Goal: Transaction & Acquisition: Purchase product/service

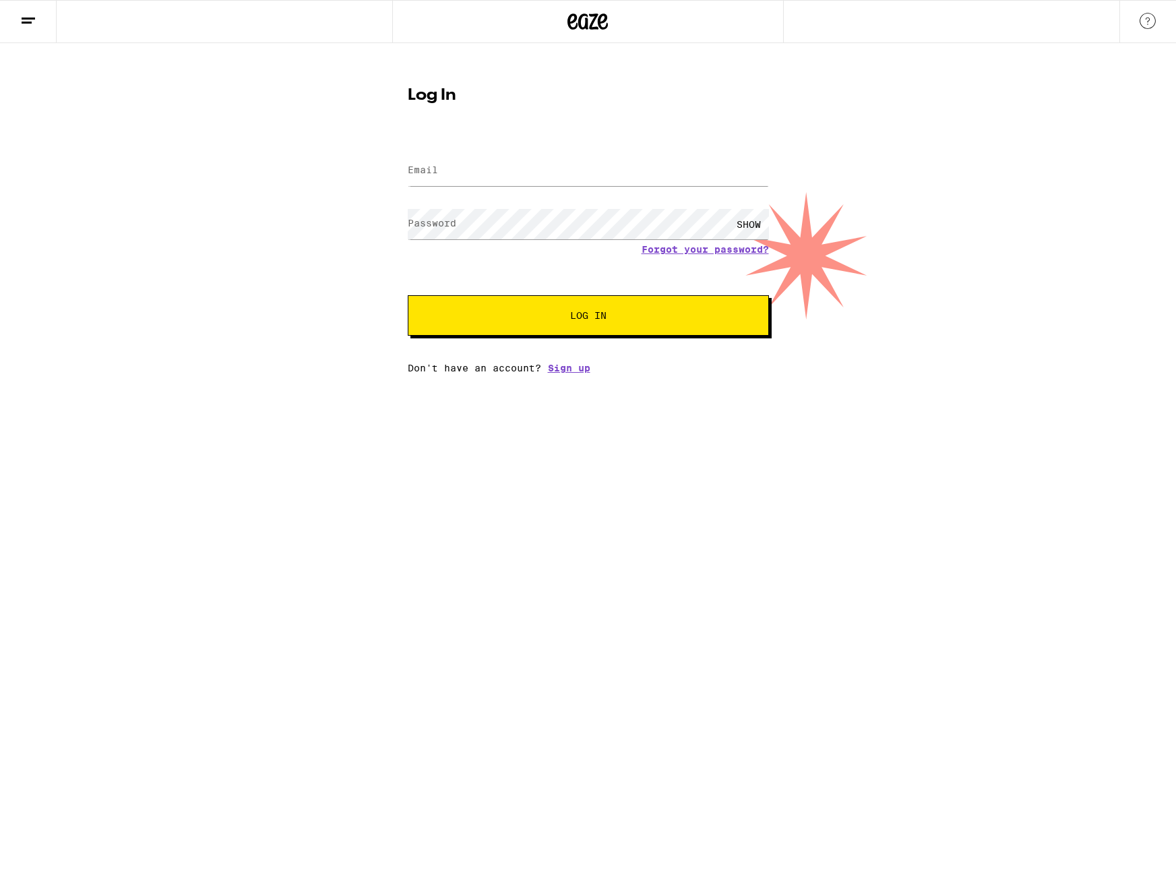
click at [510, 189] on div at bounding box center [588, 171] width 361 height 40
click at [506, 156] on input "Email" at bounding box center [588, 171] width 361 height 30
type input "[EMAIL_ADDRESS][DOMAIN_NAME]"
click at [408, 295] on button "Log In" at bounding box center [588, 315] width 361 height 40
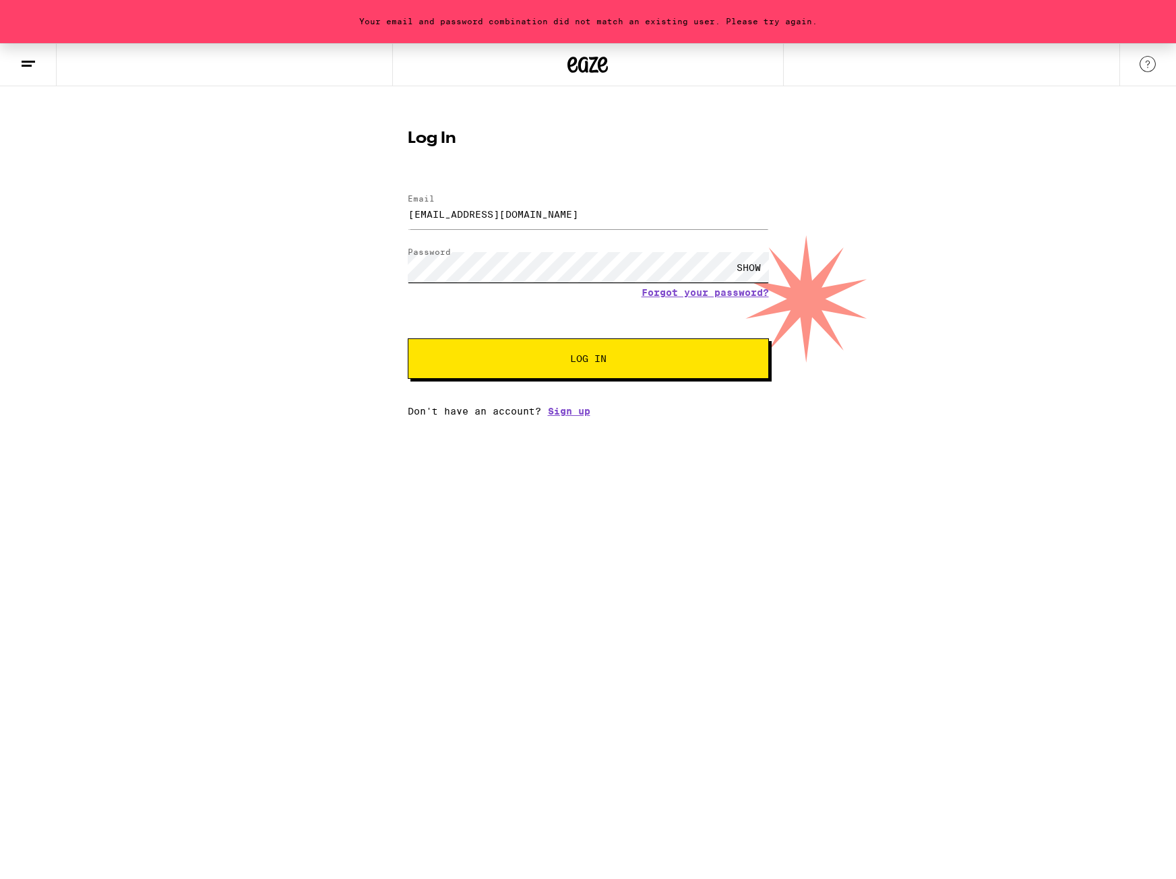
click at [408, 338] on button "Log In" at bounding box center [588, 358] width 361 height 40
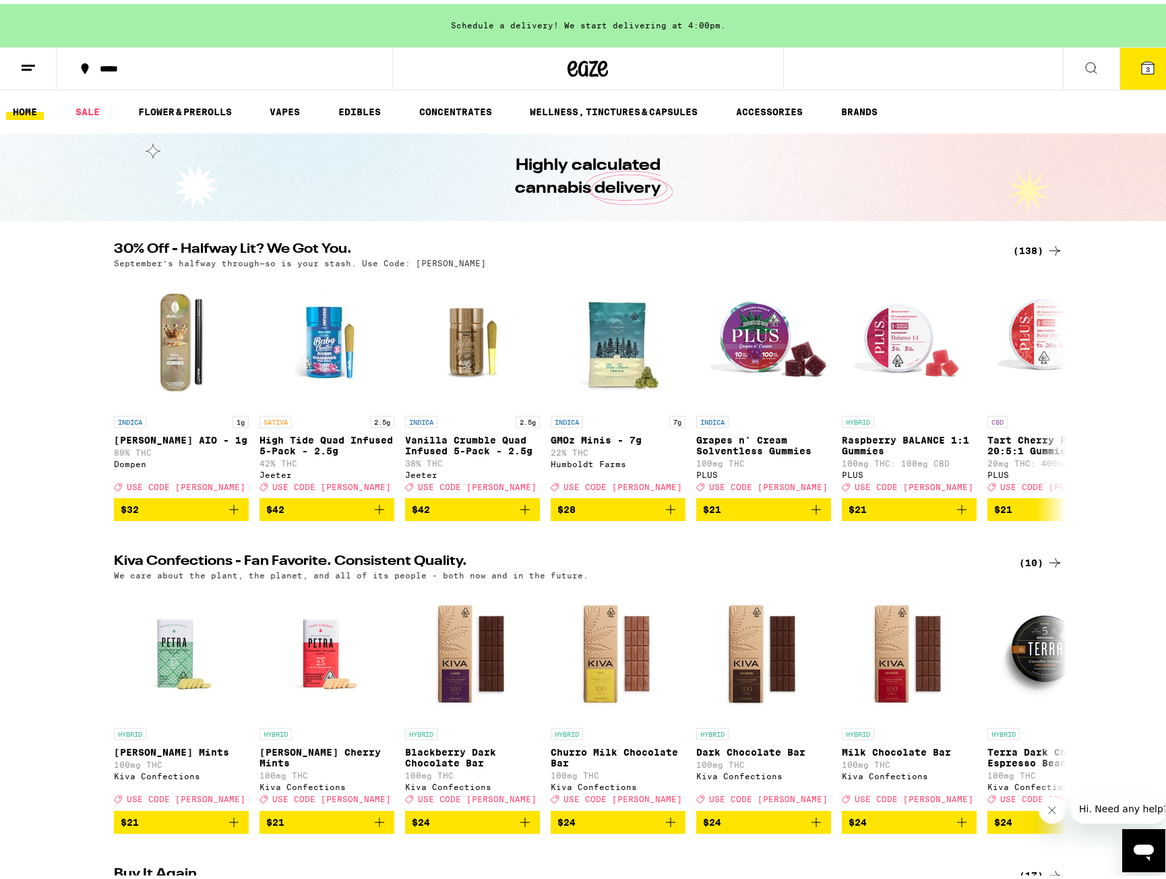
click at [1140, 72] on button "3" at bounding box center [1147, 65] width 57 height 42
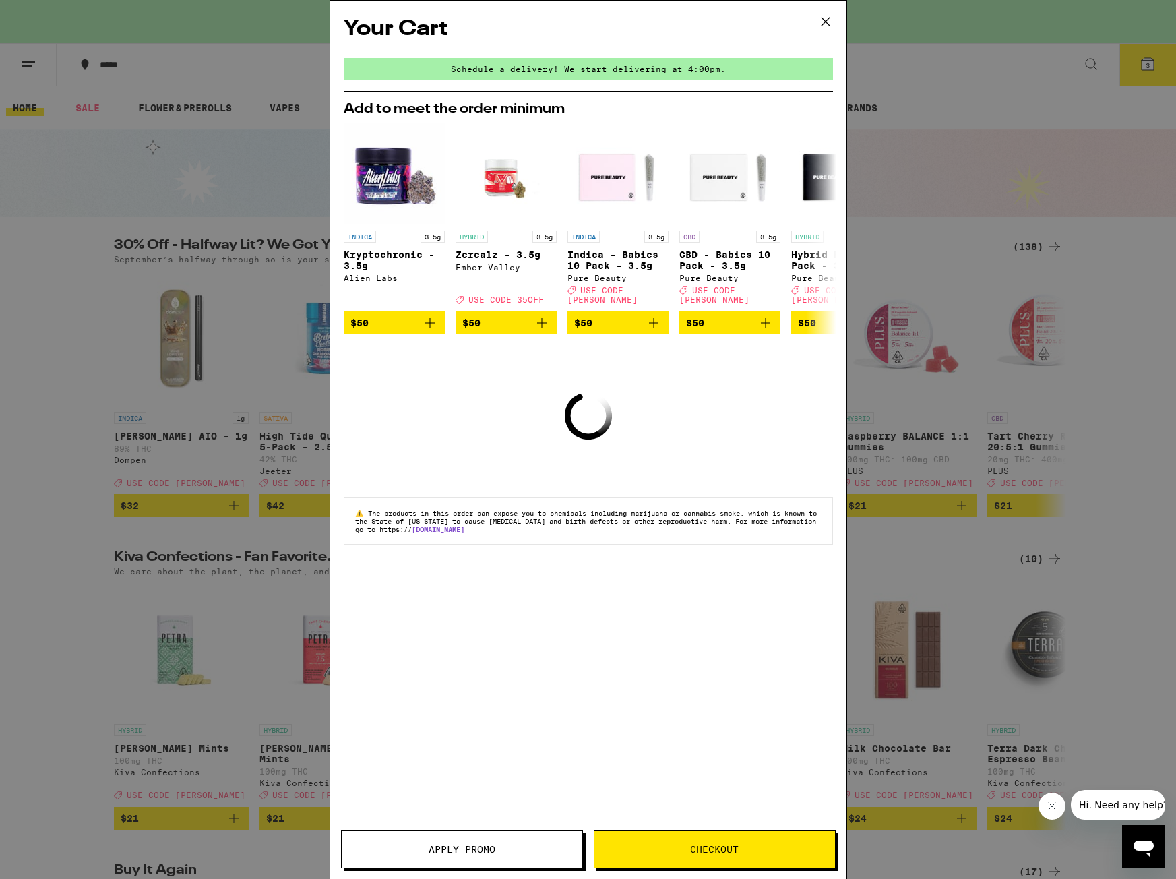
click at [826, 22] on icon at bounding box center [825, 22] width 8 height 8
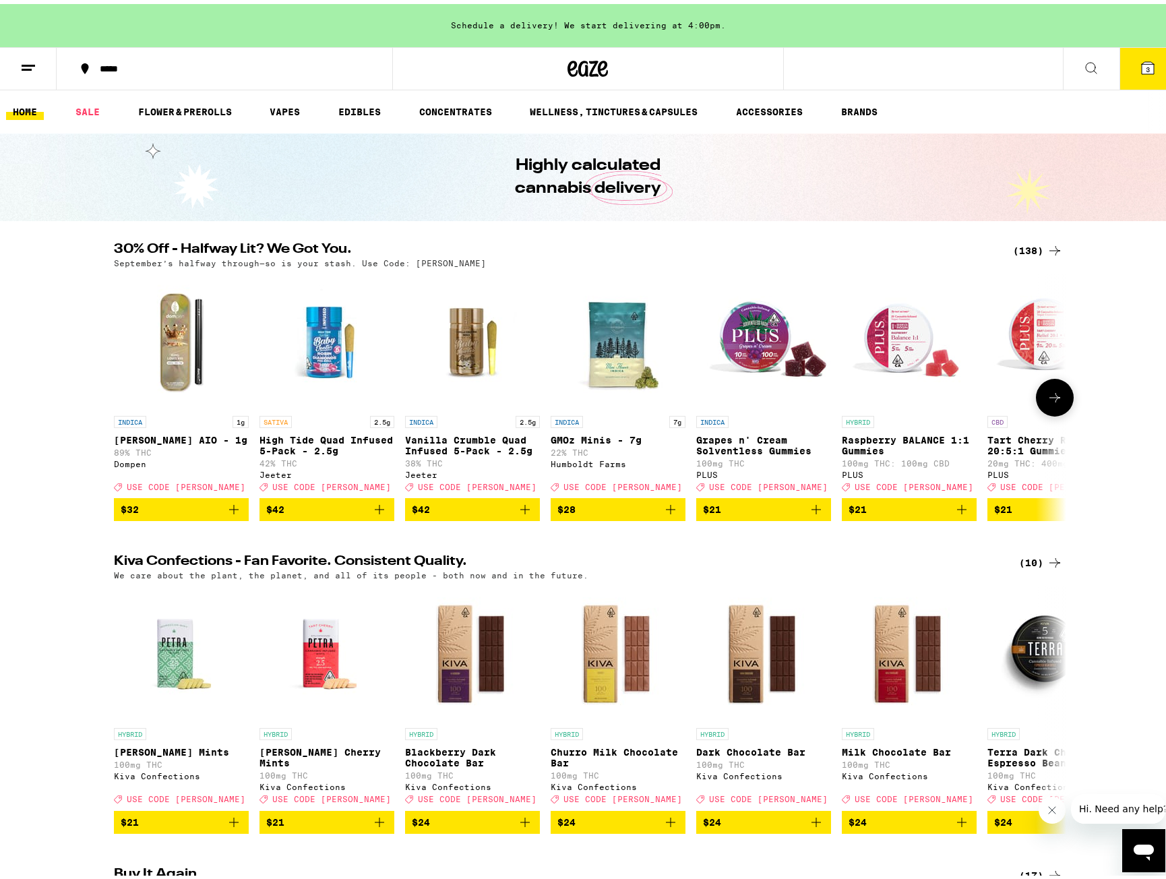
click at [1056, 402] on icon at bounding box center [1055, 394] width 16 height 16
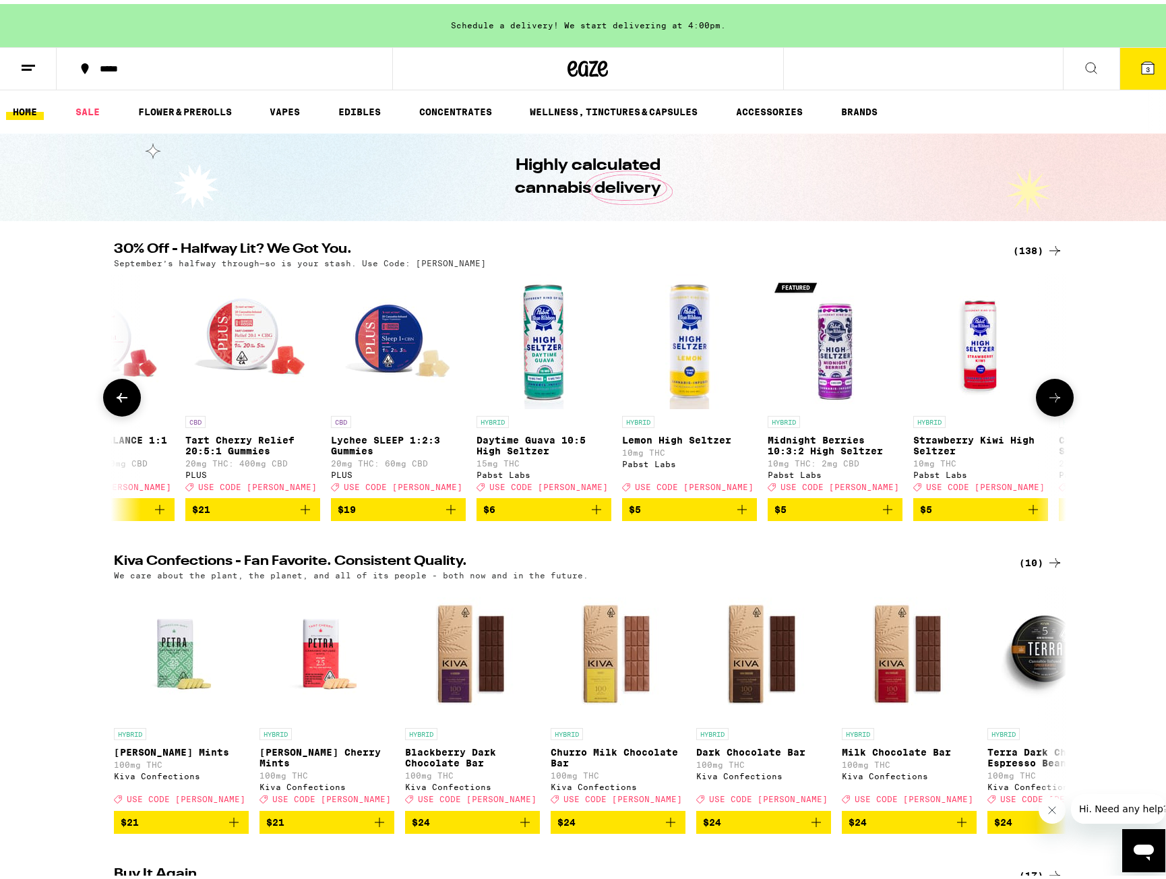
click at [1054, 402] on icon at bounding box center [1055, 394] width 16 height 16
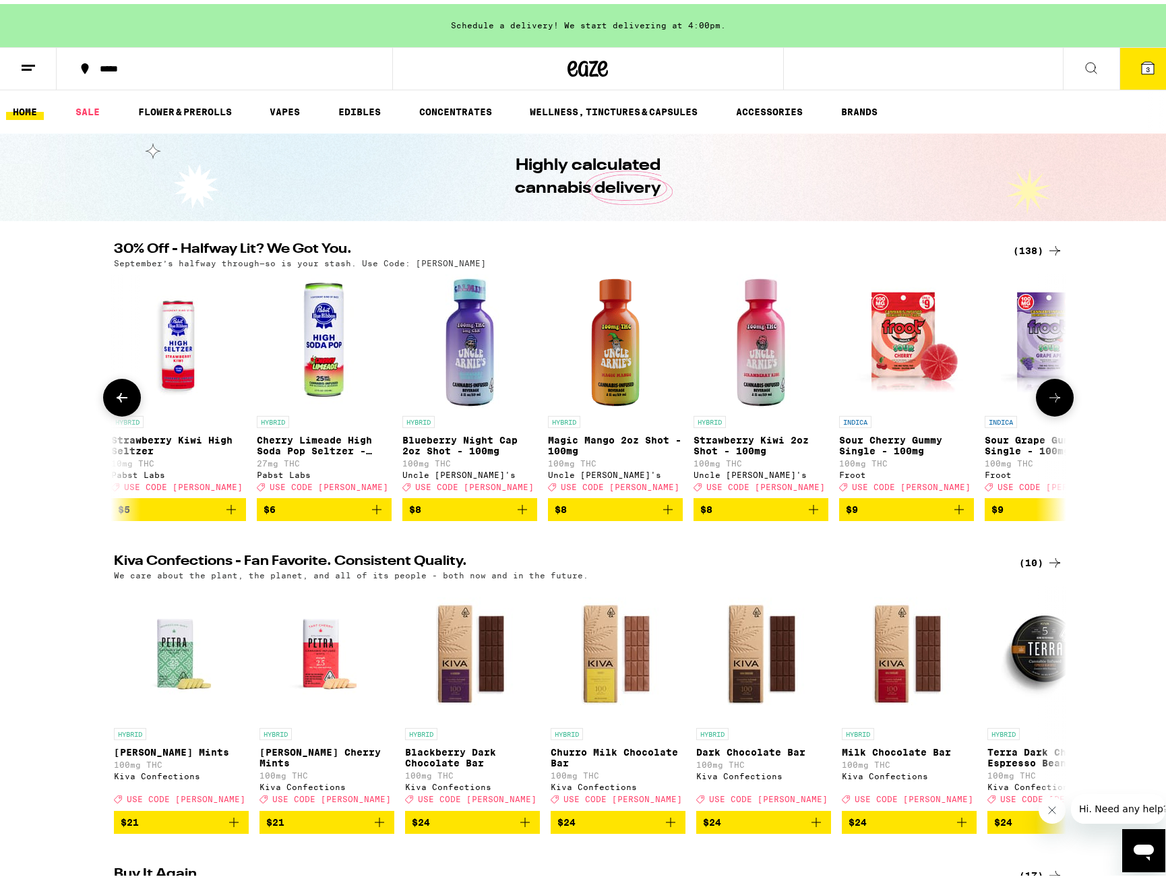
click at [1054, 402] on icon at bounding box center [1055, 394] width 16 height 16
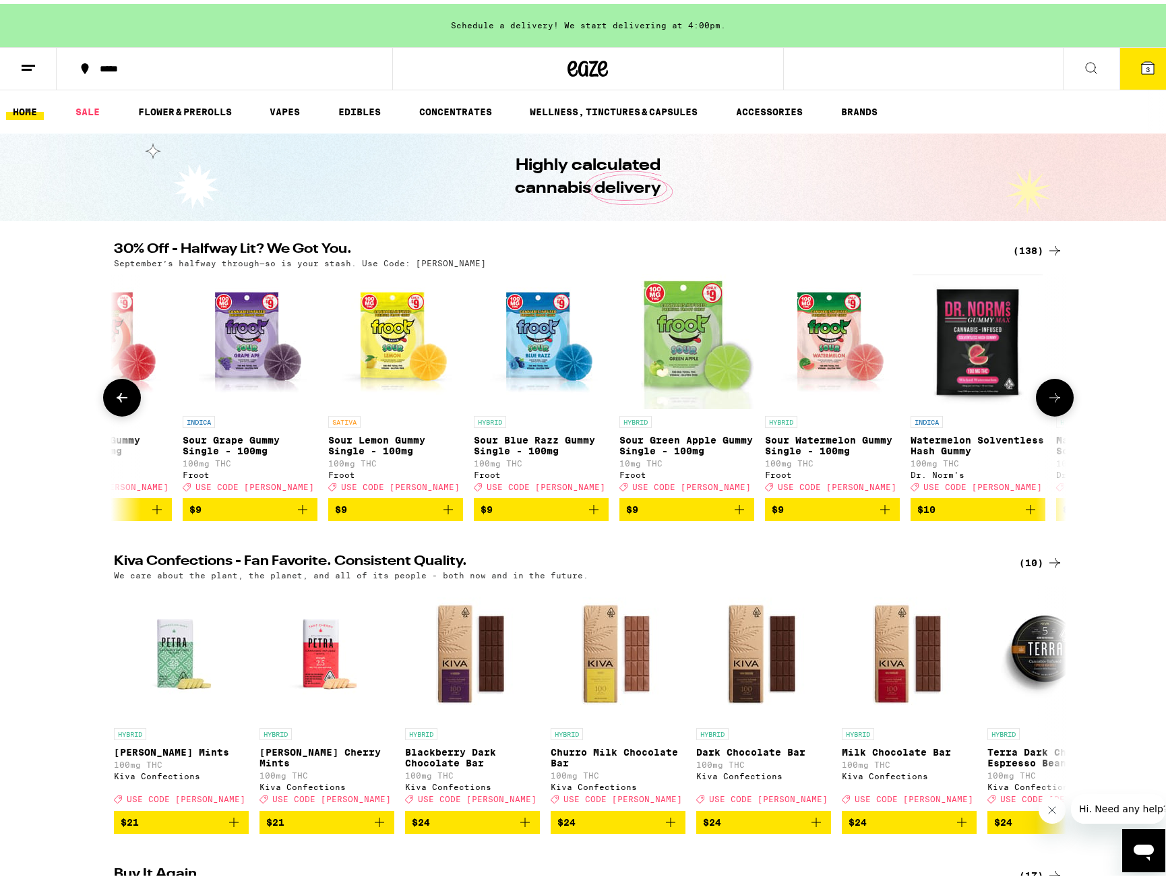
click at [1054, 402] on icon at bounding box center [1055, 394] width 16 height 16
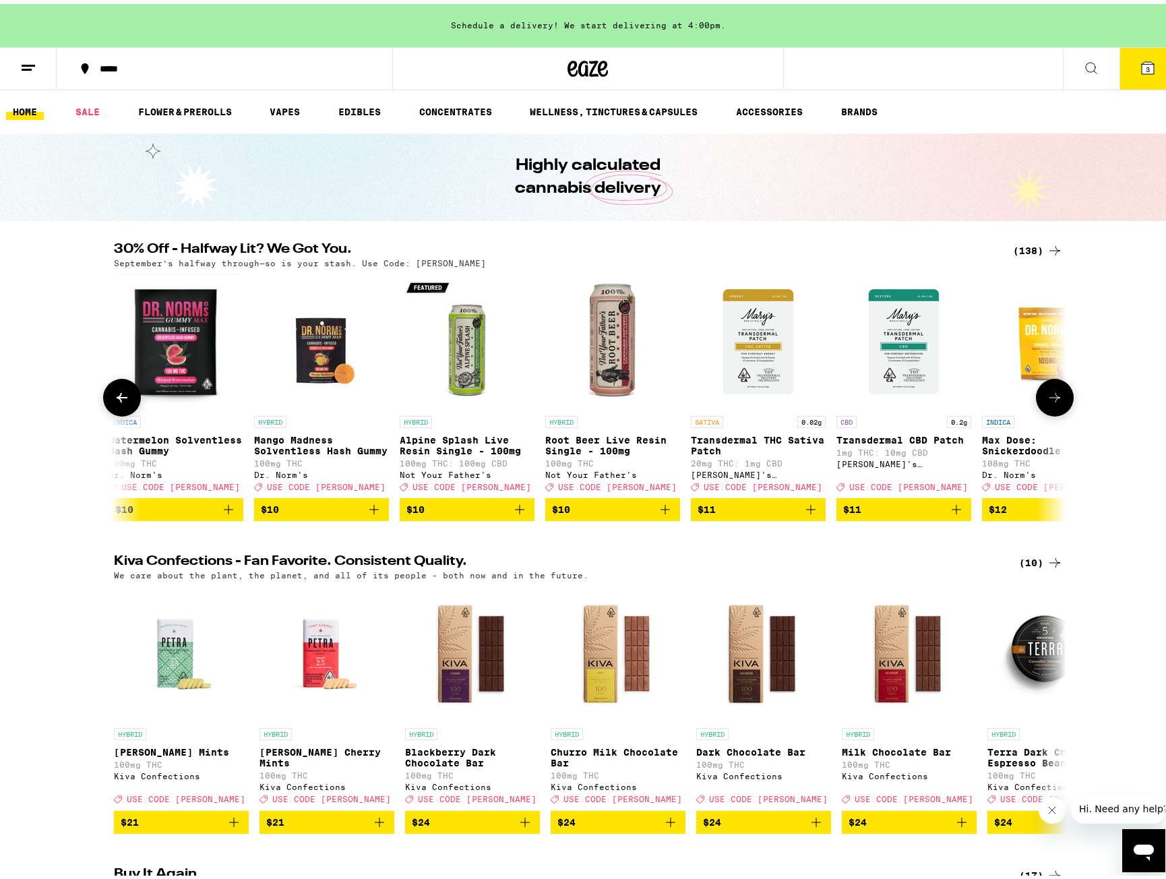
click at [1054, 402] on icon at bounding box center [1055, 394] width 16 height 16
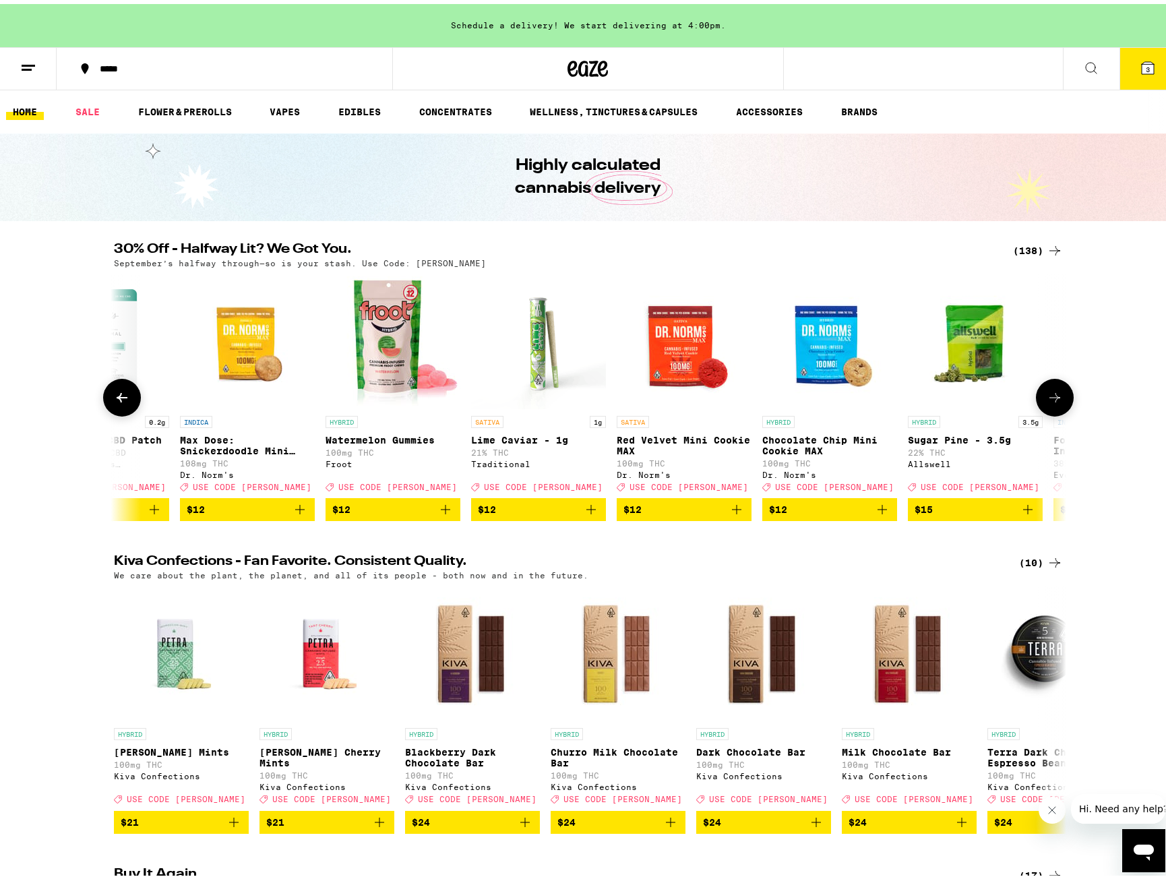
click at [1054, 402] on icon at bounding box center [1055, 394] width 16 height 16
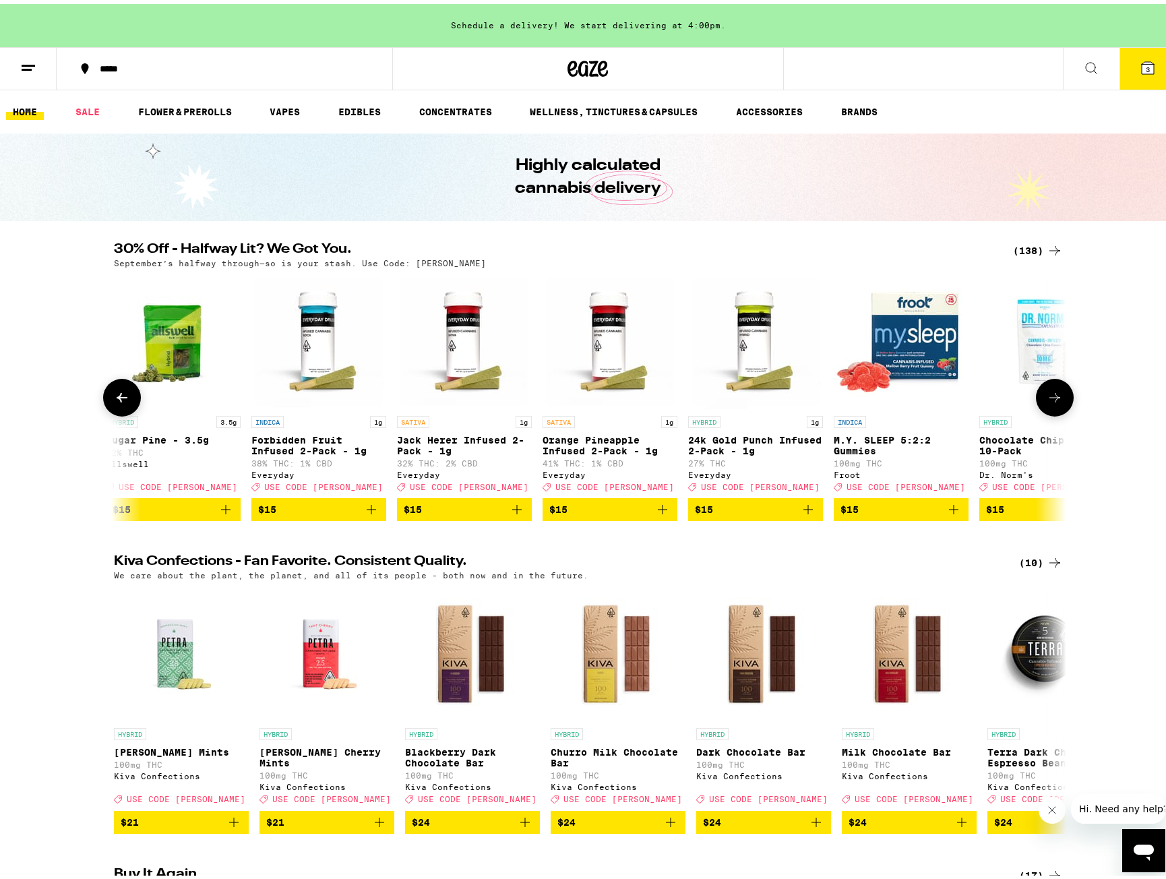
click at [1054, 402] on icon at bounding box center [1055, 394] width 16 height 16
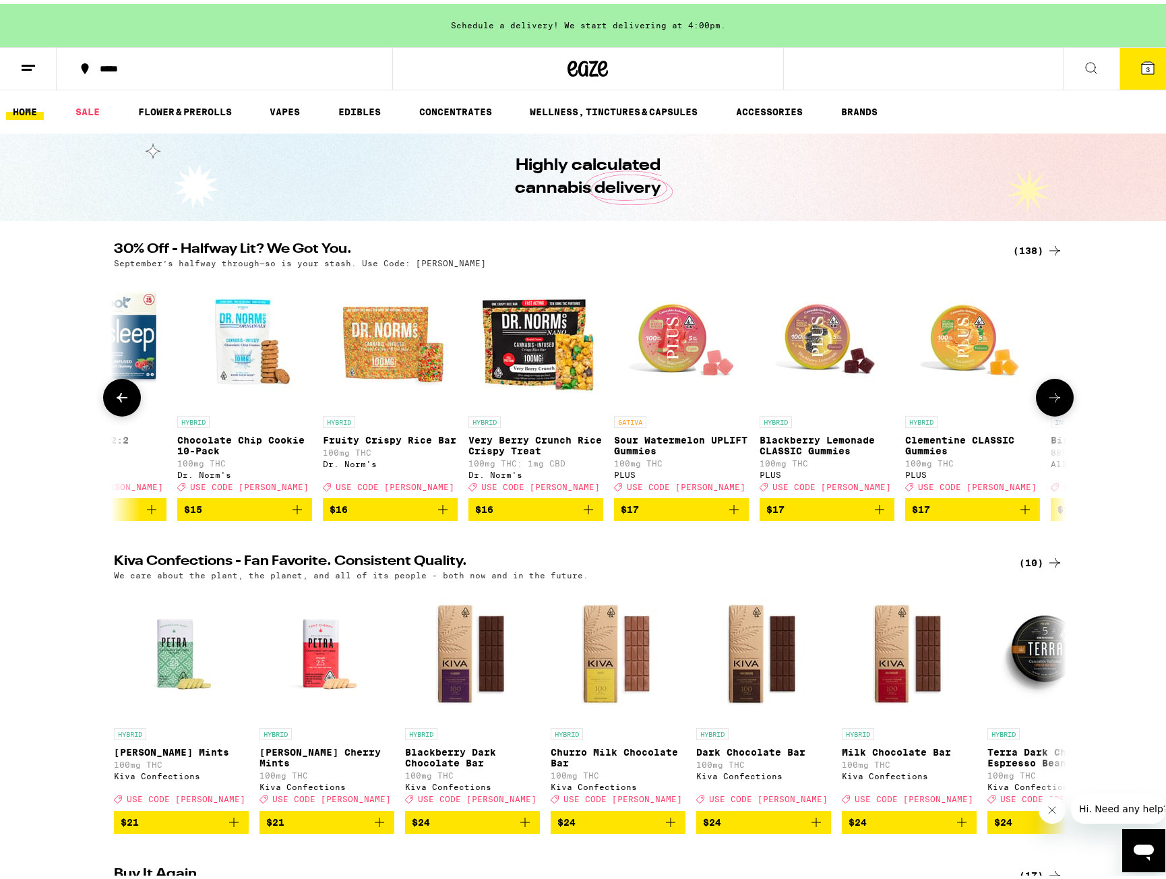
click at [1054, 402] on icon at bounding box center [1055, 394] width 16 height 16
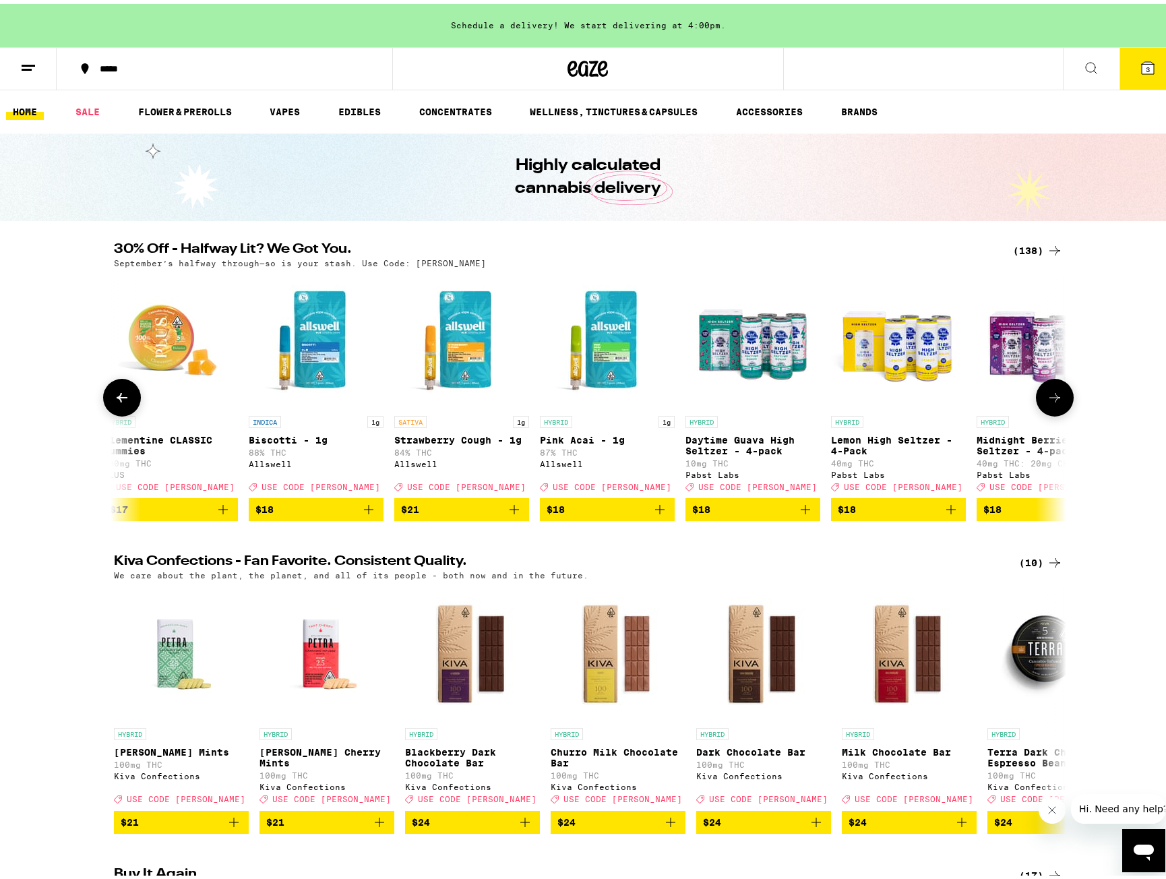
click at [1054, 402] on icon at bounding box center [1055, 394] width 16 height 16
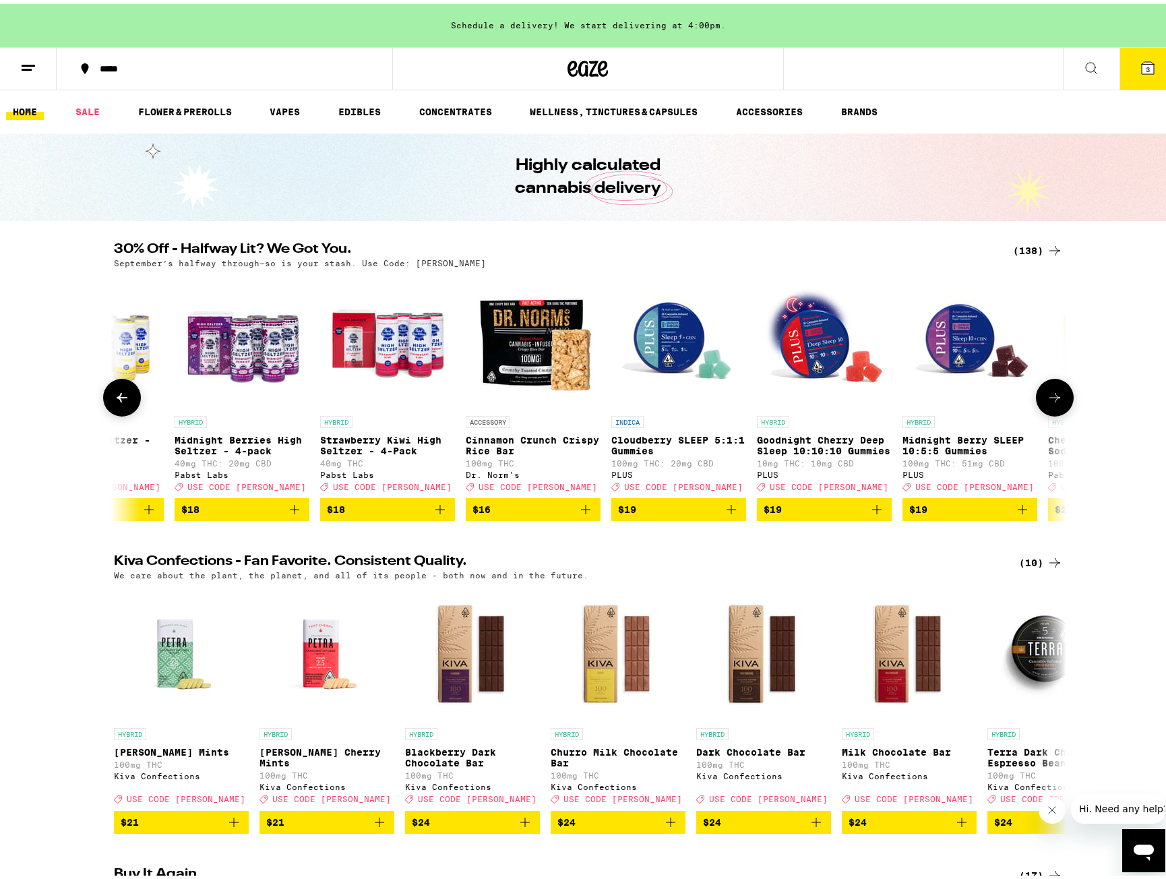
click at [1054, 402] on icon at bounding box center [1055, 394] width 16 height 16
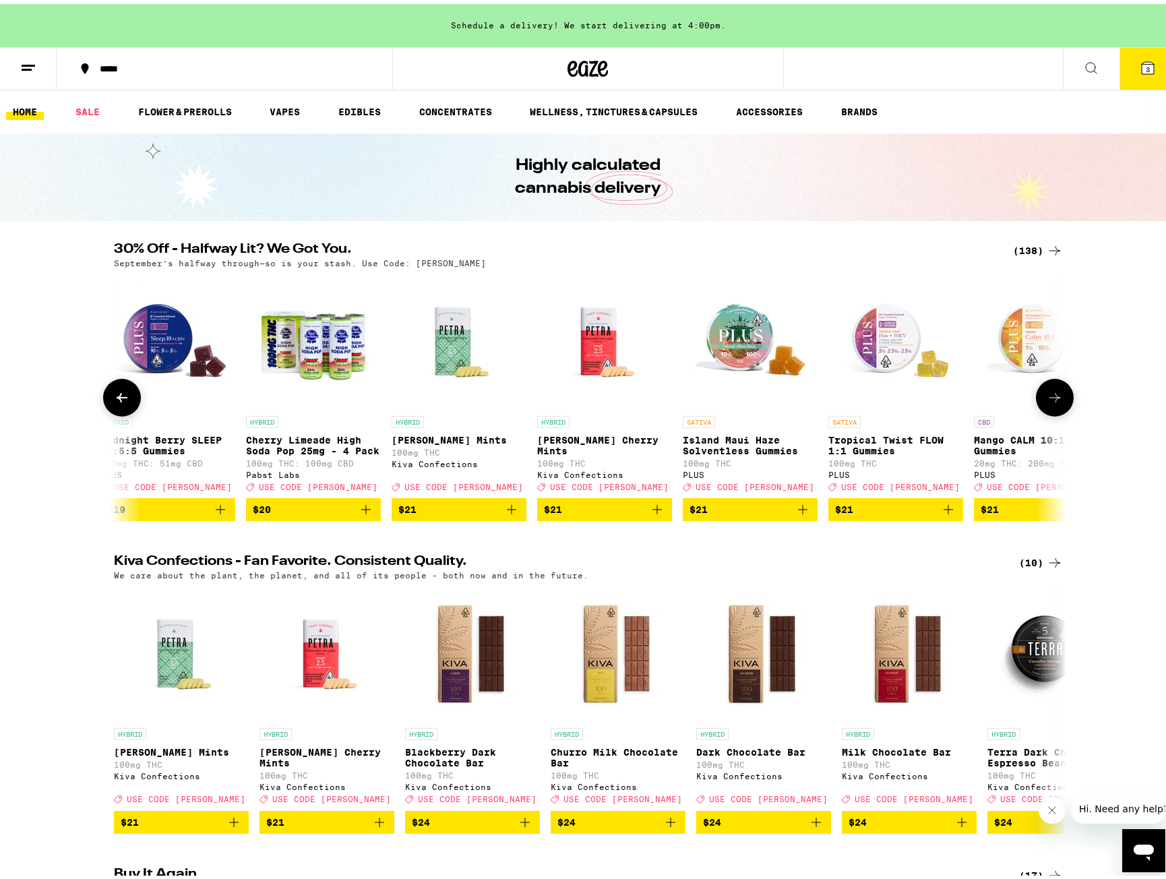
click at [1054, 402] on icon at bounding box center [1055, 394] width 16 height 16
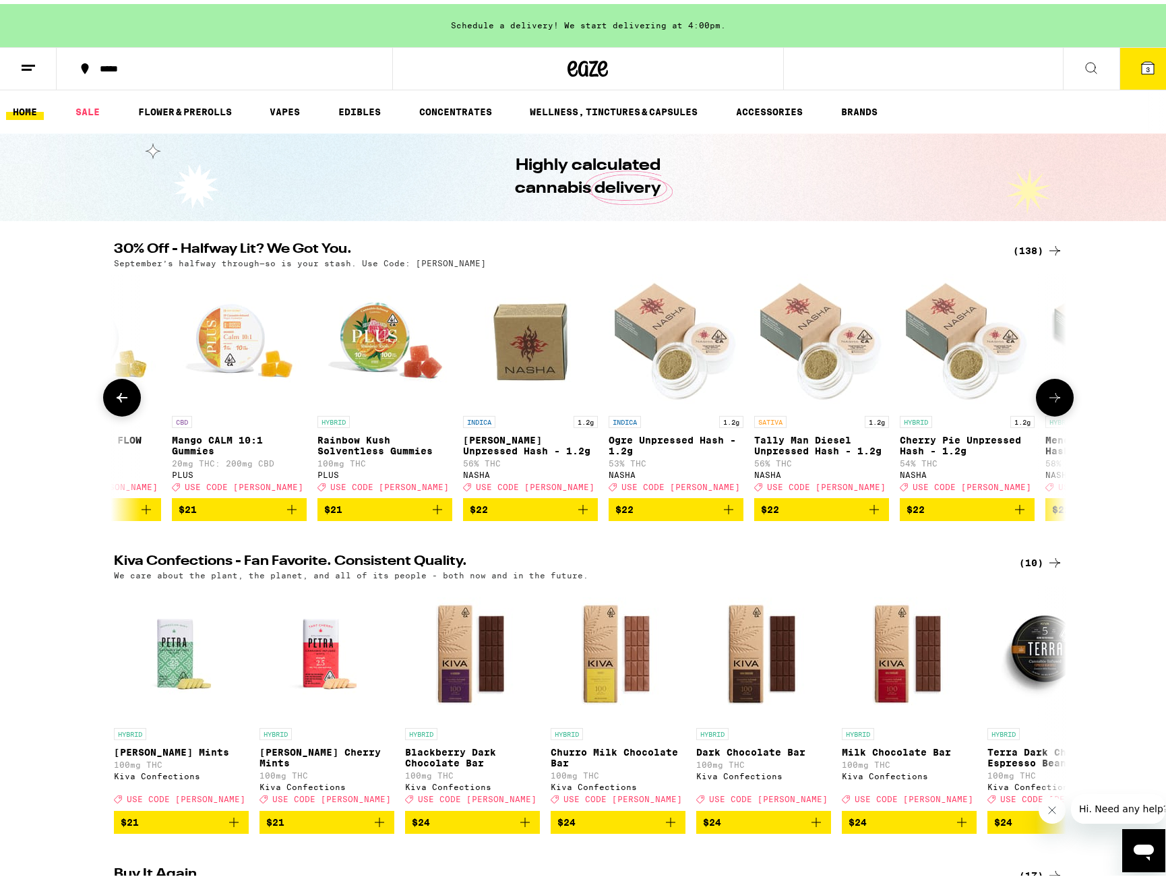
click at [1054, 402] on icon at bounding box center [1055, 394] width 16 height 16
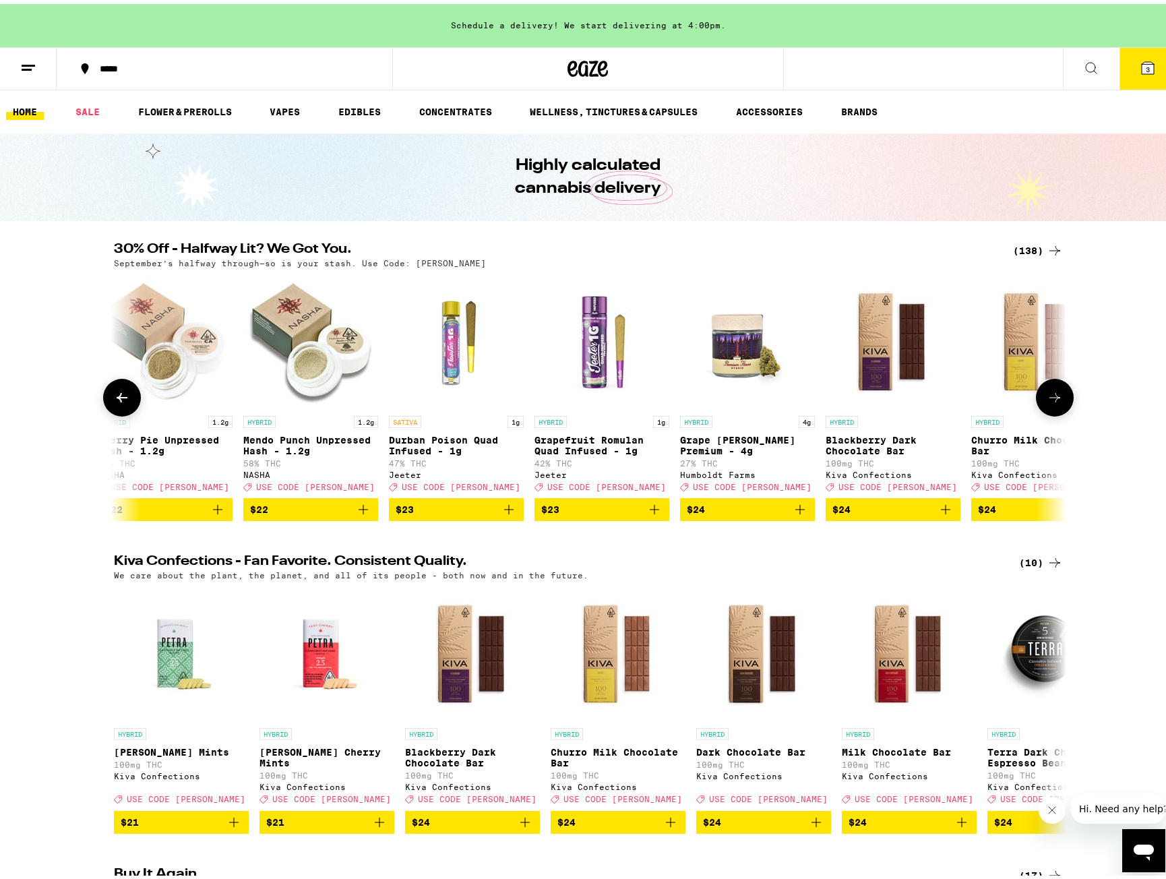
click at [1054, 402] on icon at bounding box center [1055, 394] width 16 height 16
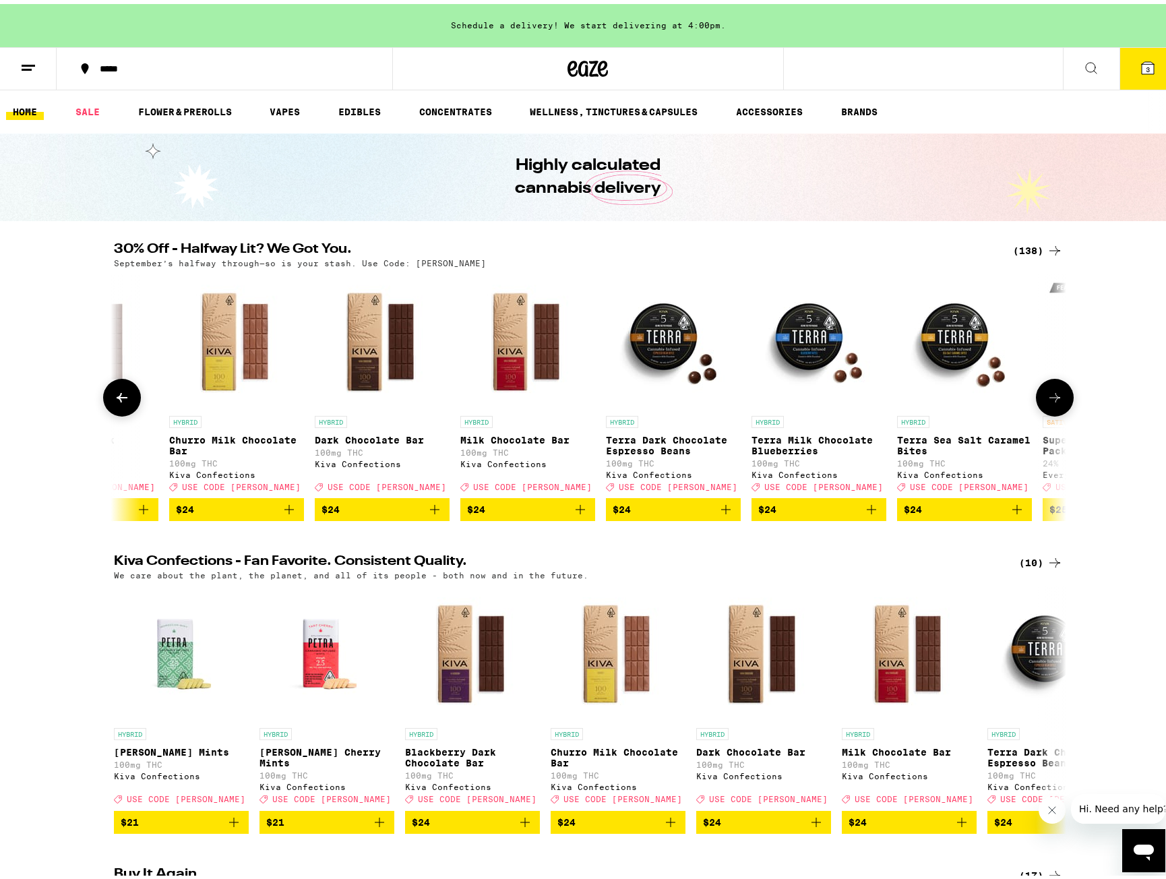
click at [1054, 402] on icon at bounding box center [1055, 394] width 16 height 16
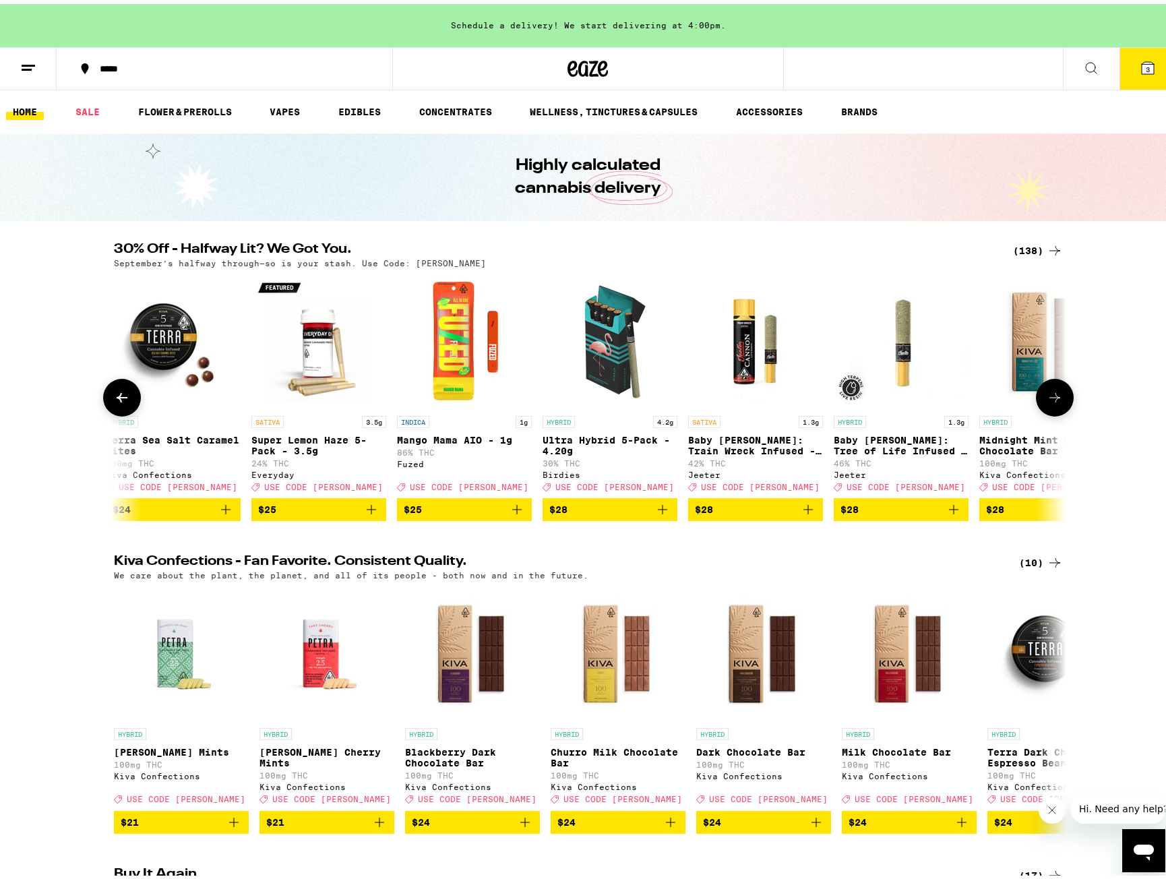
scroll to position [0, 11229]
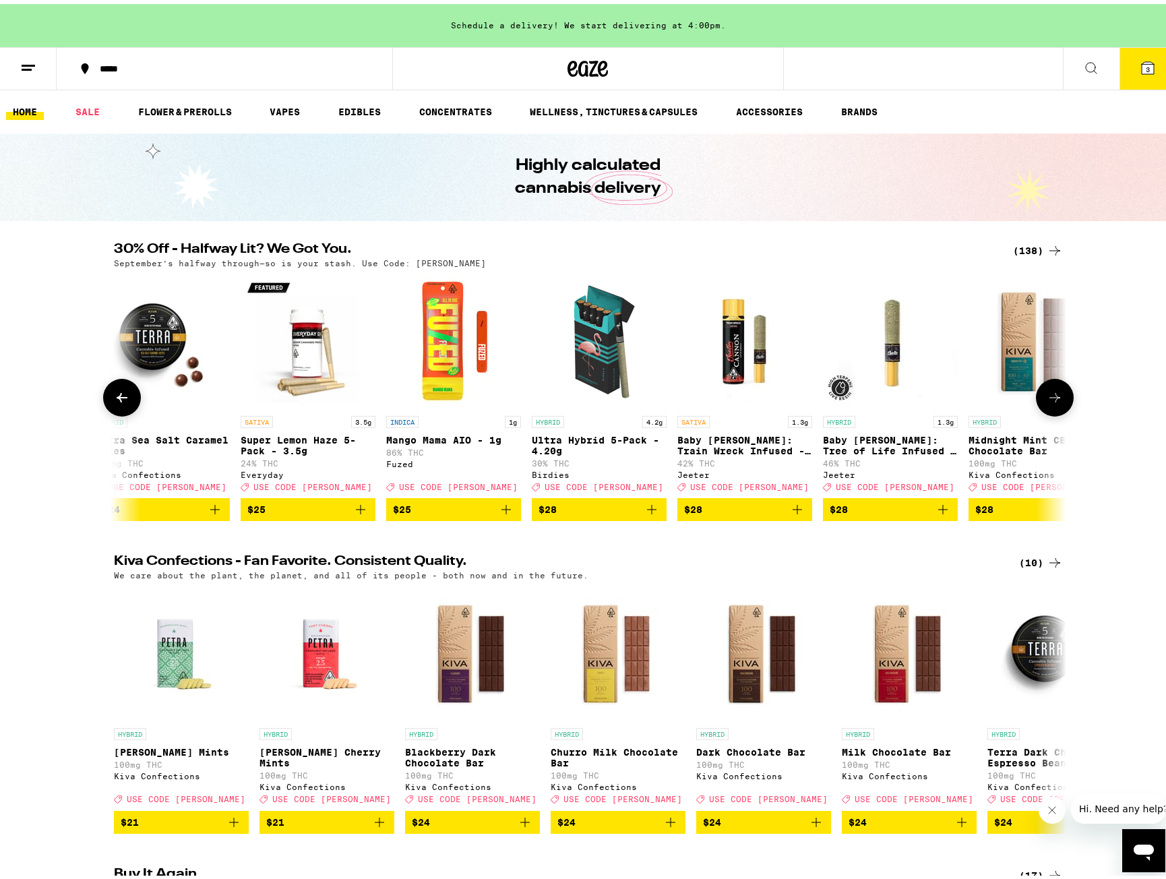
click at [1054, 402] on icon at bounding box center [1055, 394] width 16 height 16
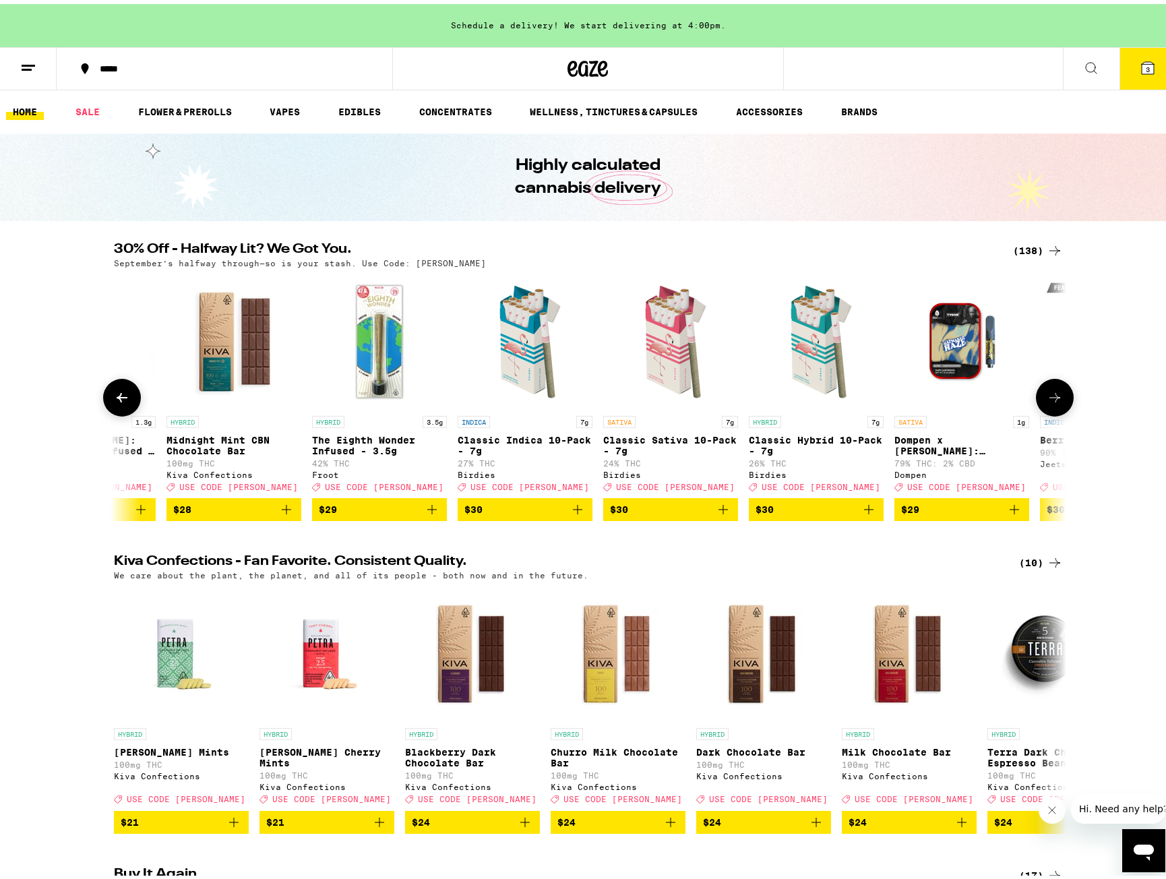
click at [1054, 402] on icon at bounding box center [1055, 394] width 16 height 16
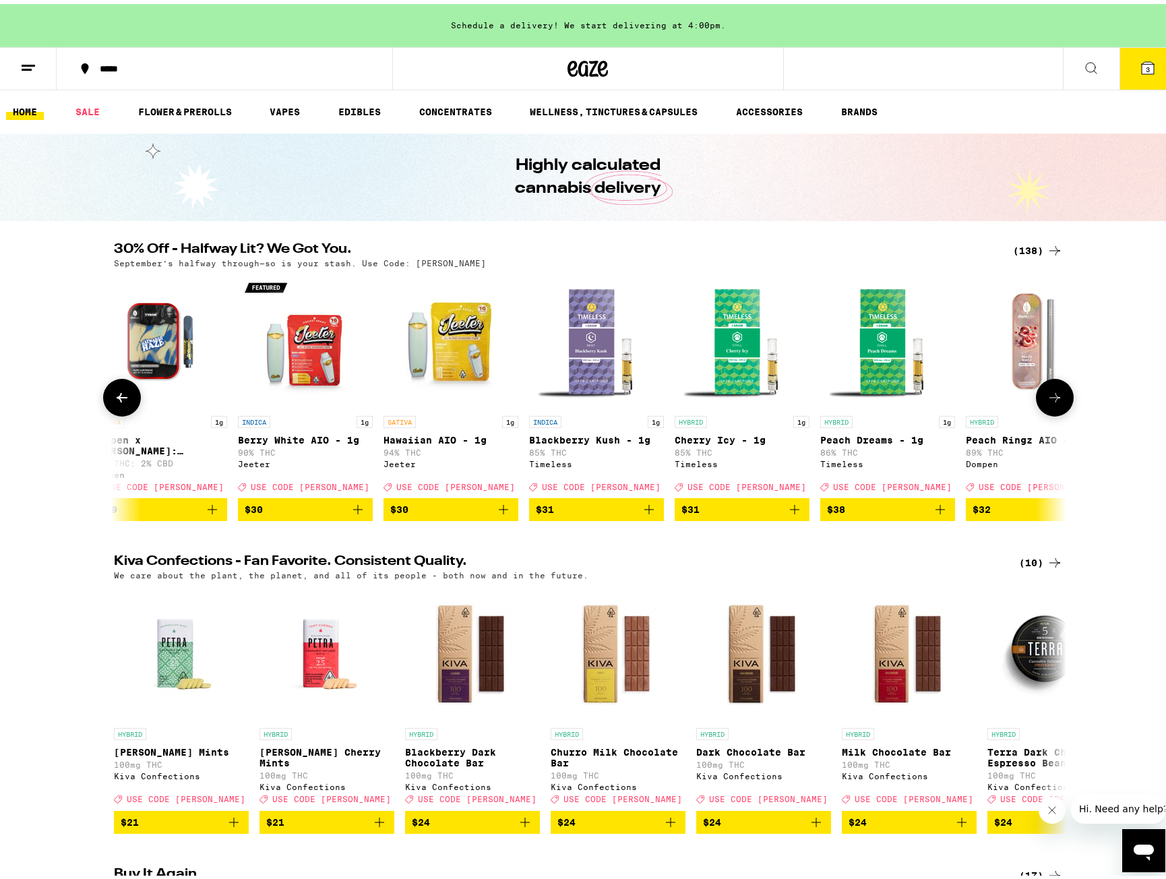
click at [1054, 402] on icon at bounding box center [1055, 394] width 16 height 16
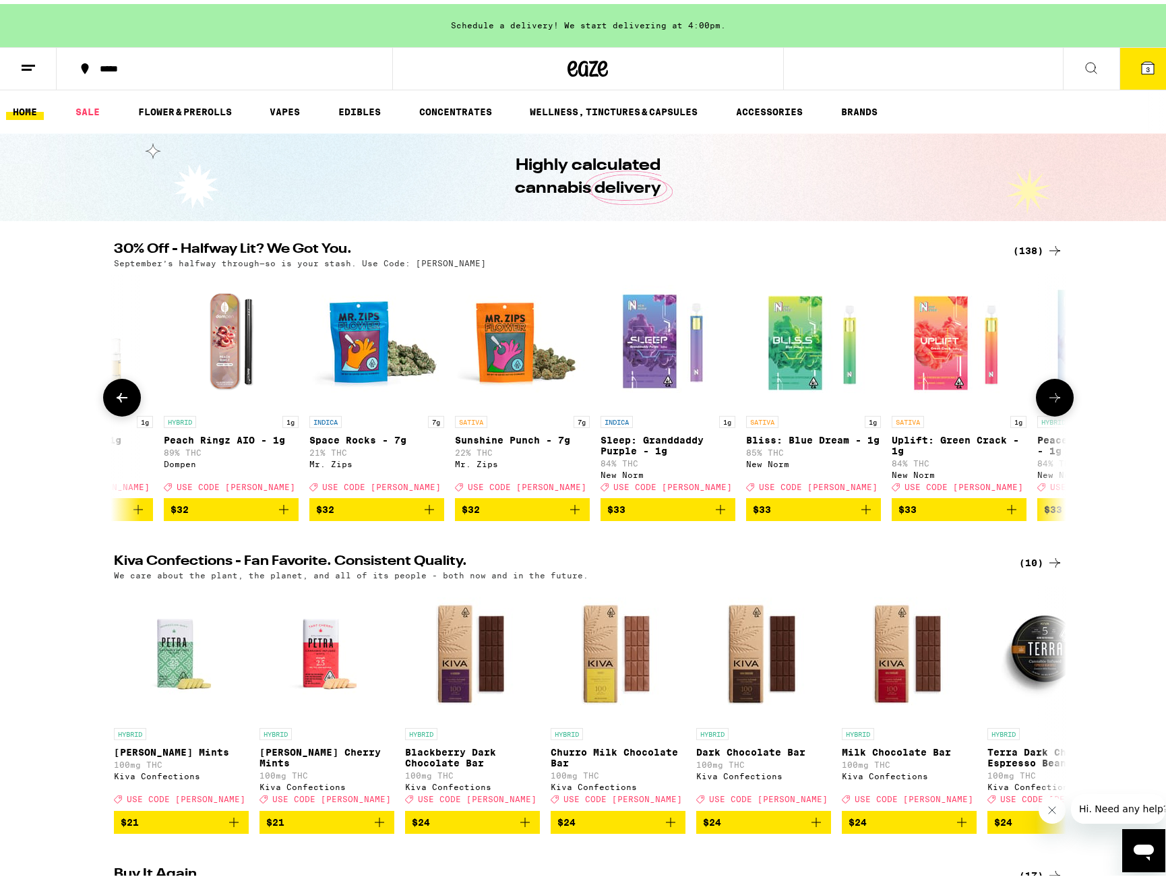
click at [1054, 402] on icon at bounding box center [1055, 394] width 16 height 16
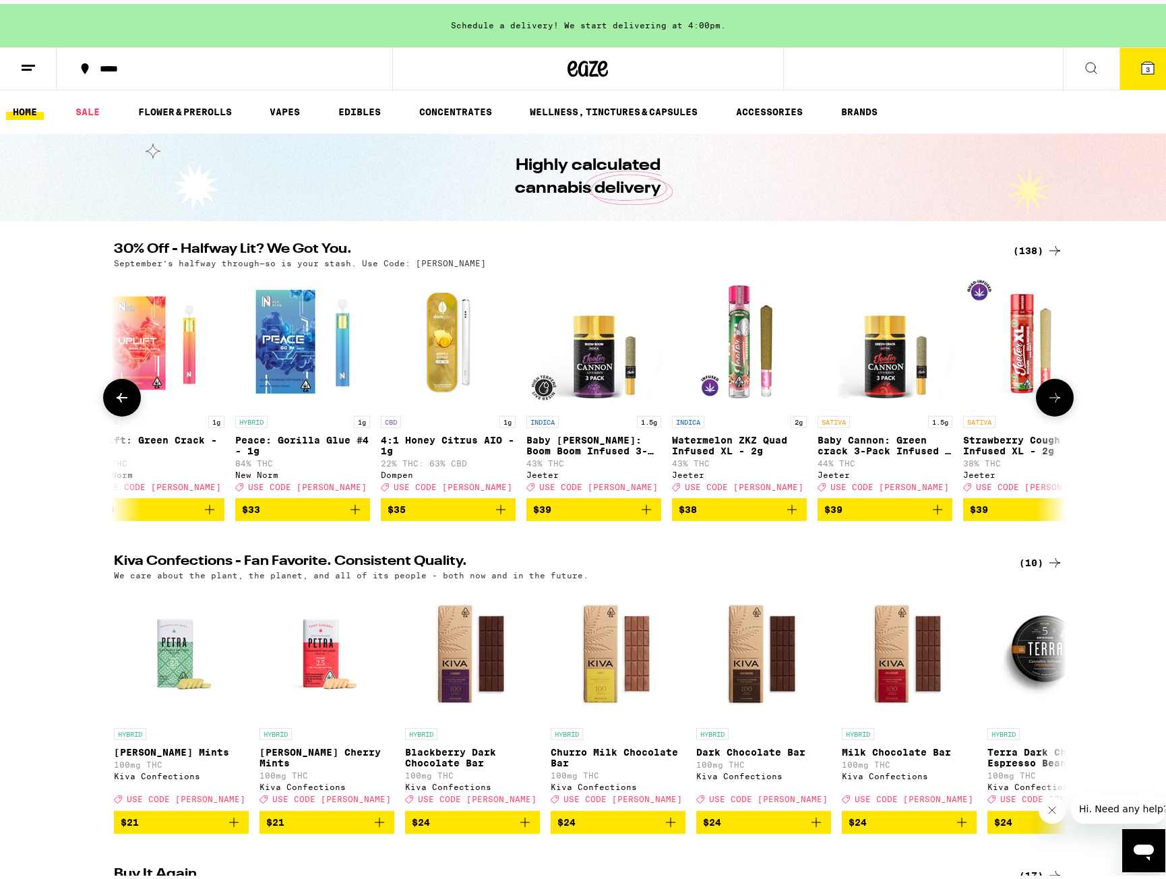
click at [1054, 402] on icon at bounding box center [1055, 394] width 16 height 16
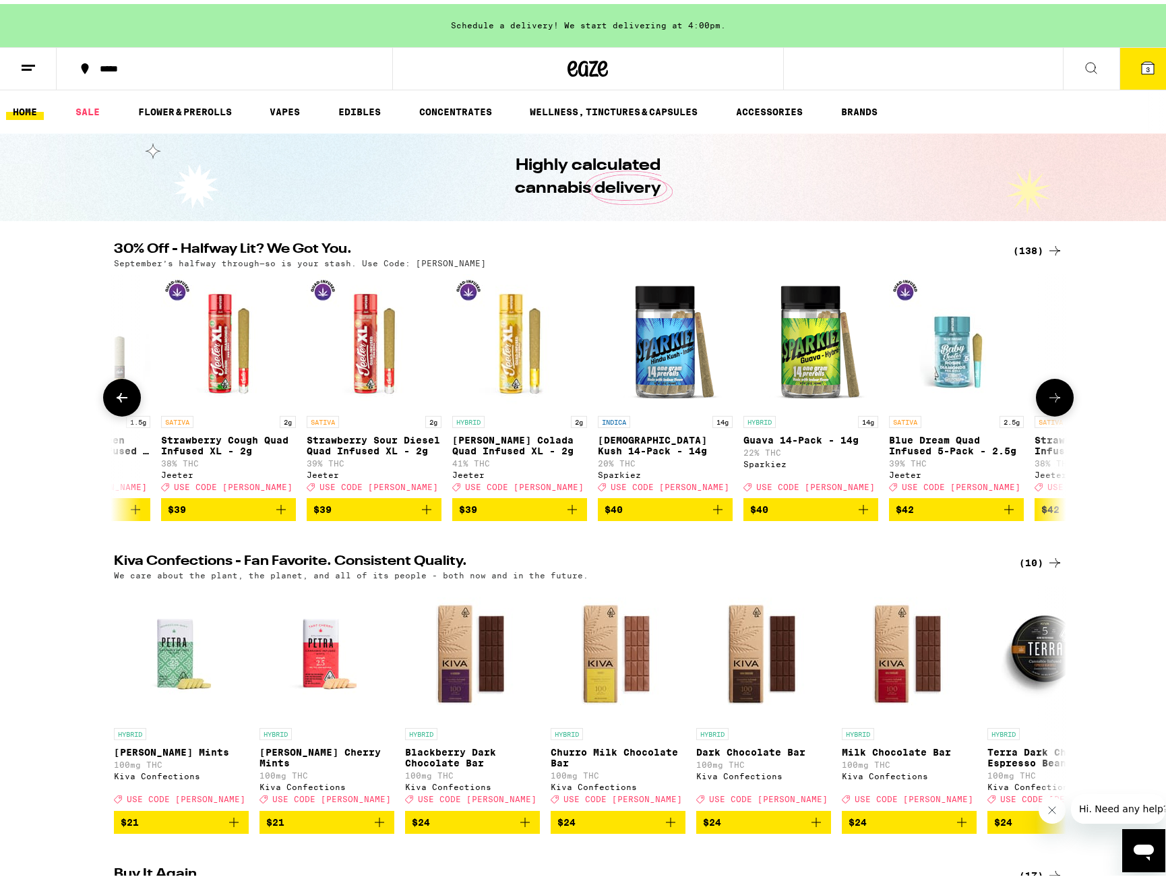
click at [1054, 402] on icon at bounding box center [1055, 394] width 16 height 16
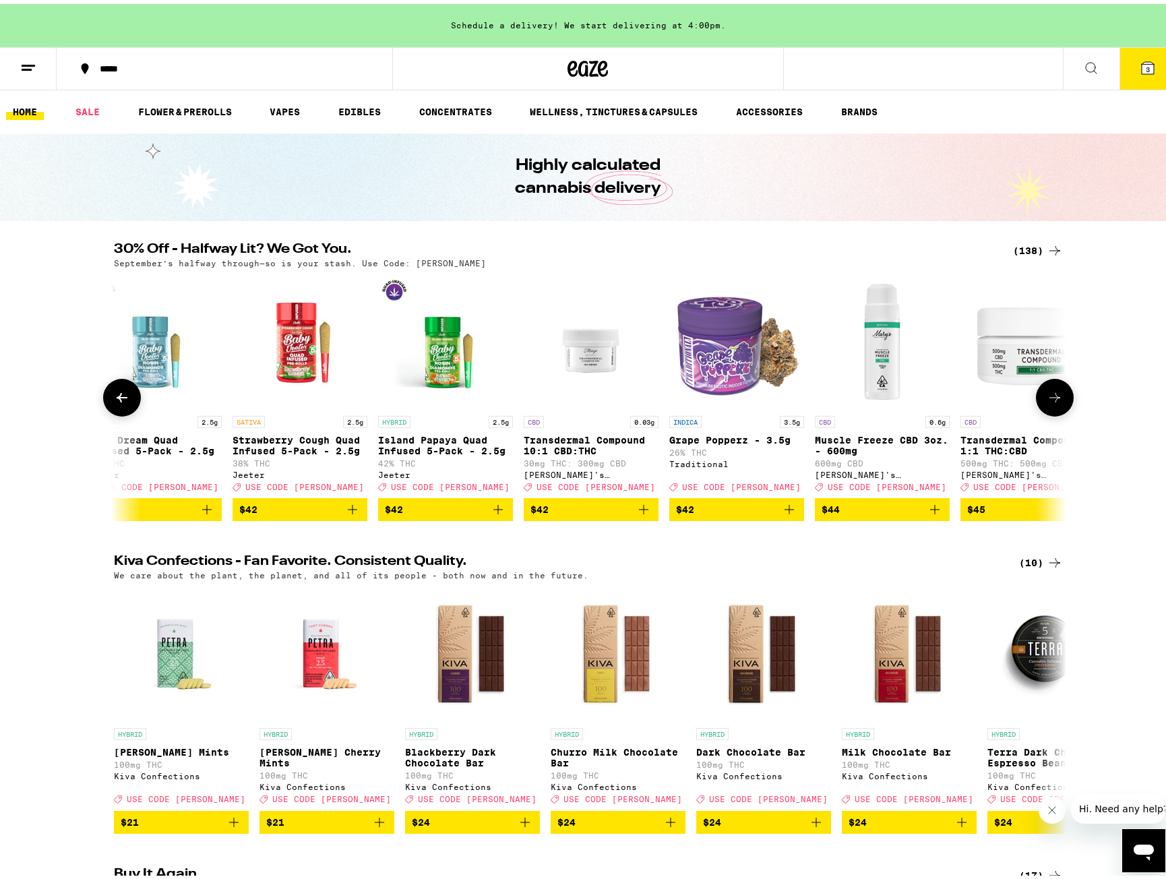
click at [1054, 402] on icon at bounding box center [1055, 394] width 16 height 16
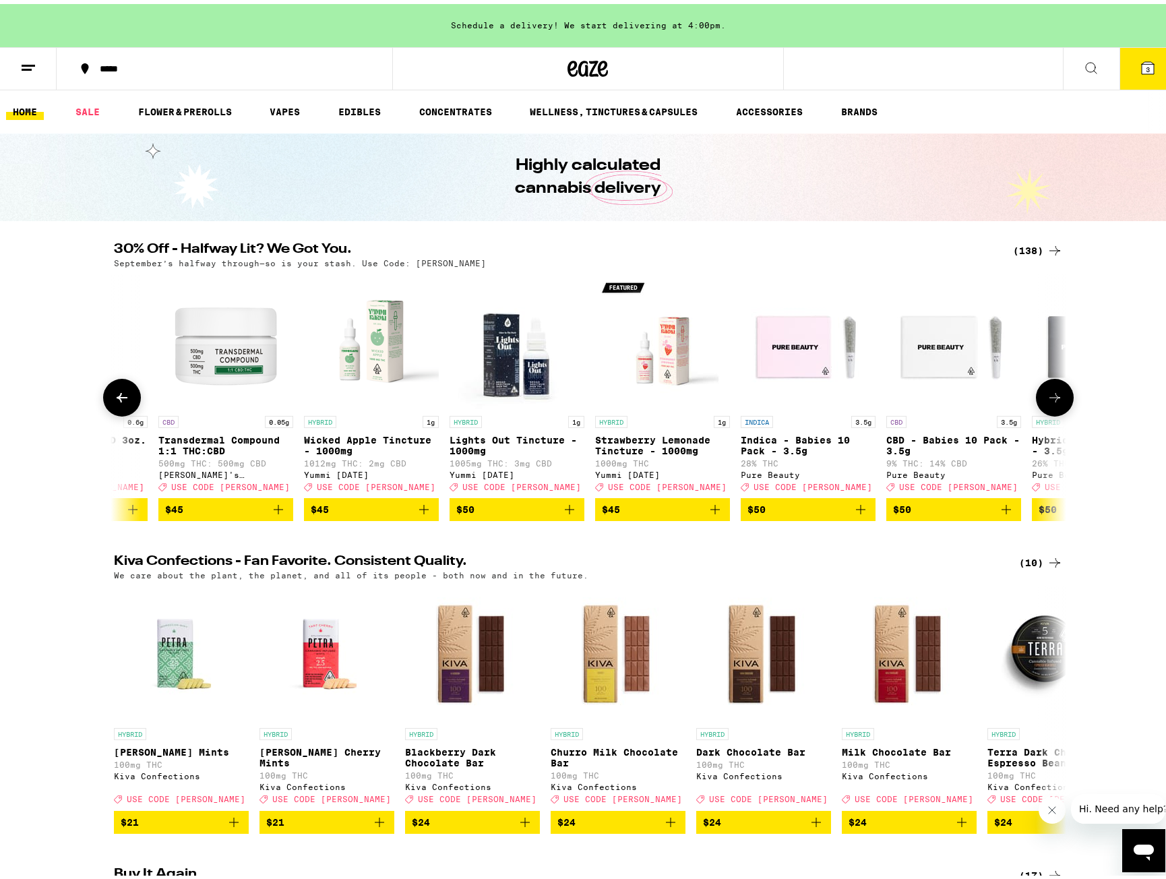
click at [1054, 402] on icon at bounding box center [1055, 394] width 16 height 16
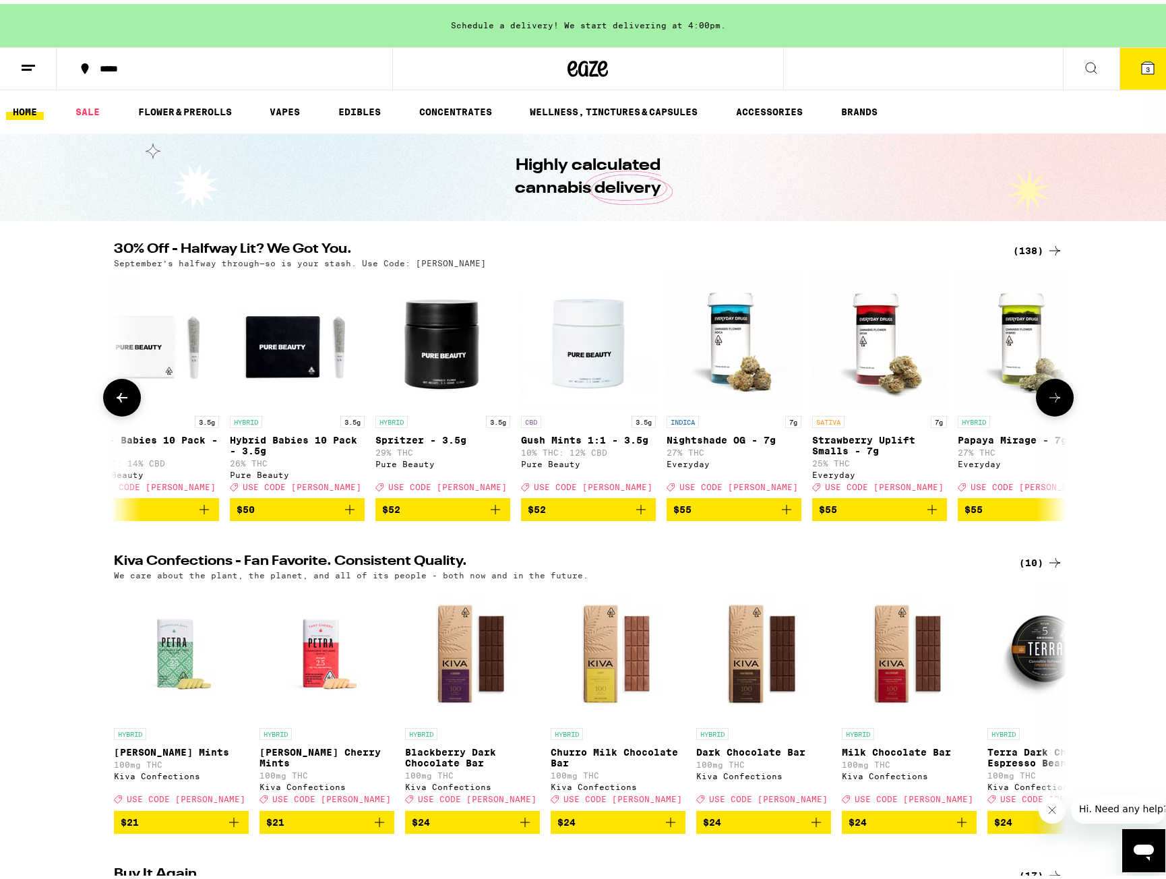
click at [1054, 402] on icon at bounding box center [1055, 394] width 16 height 16
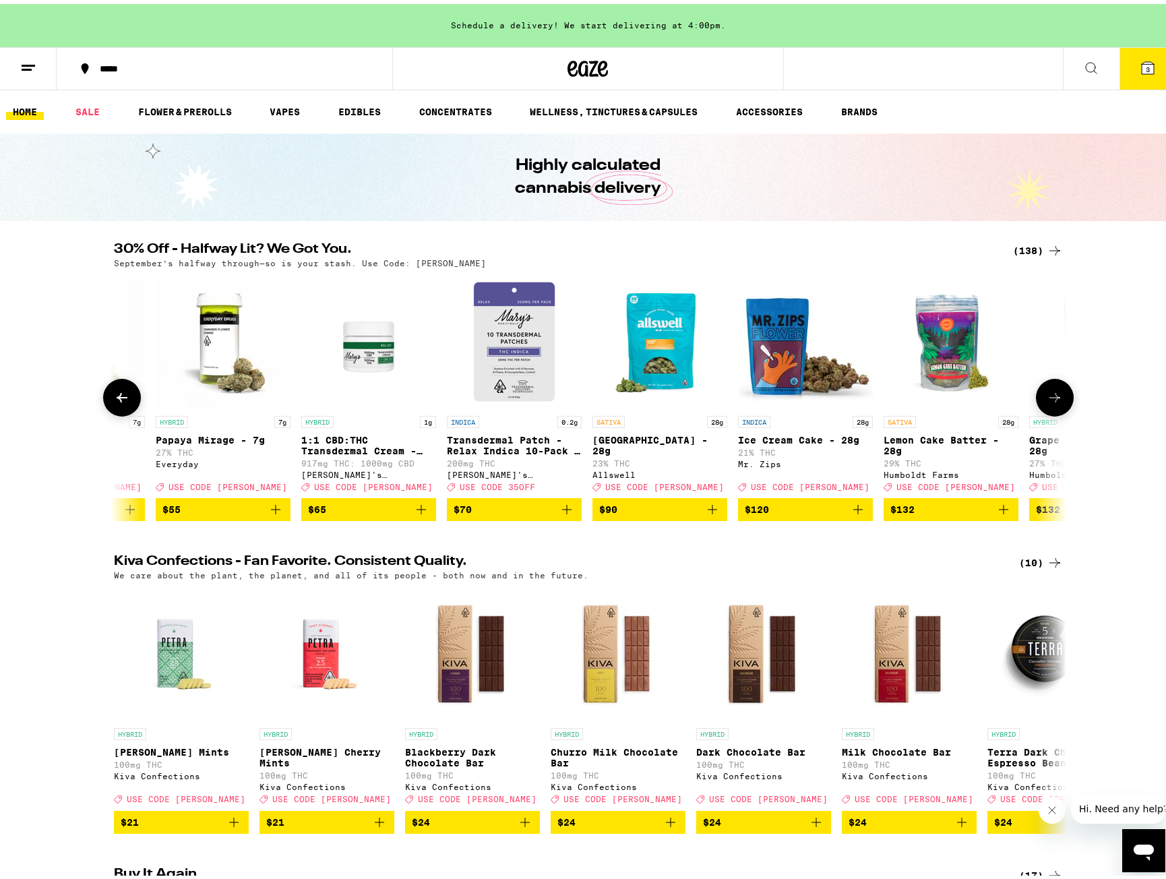
click at [1054, 402] on icon at bounding box center [1055, 394] width 16 height 16
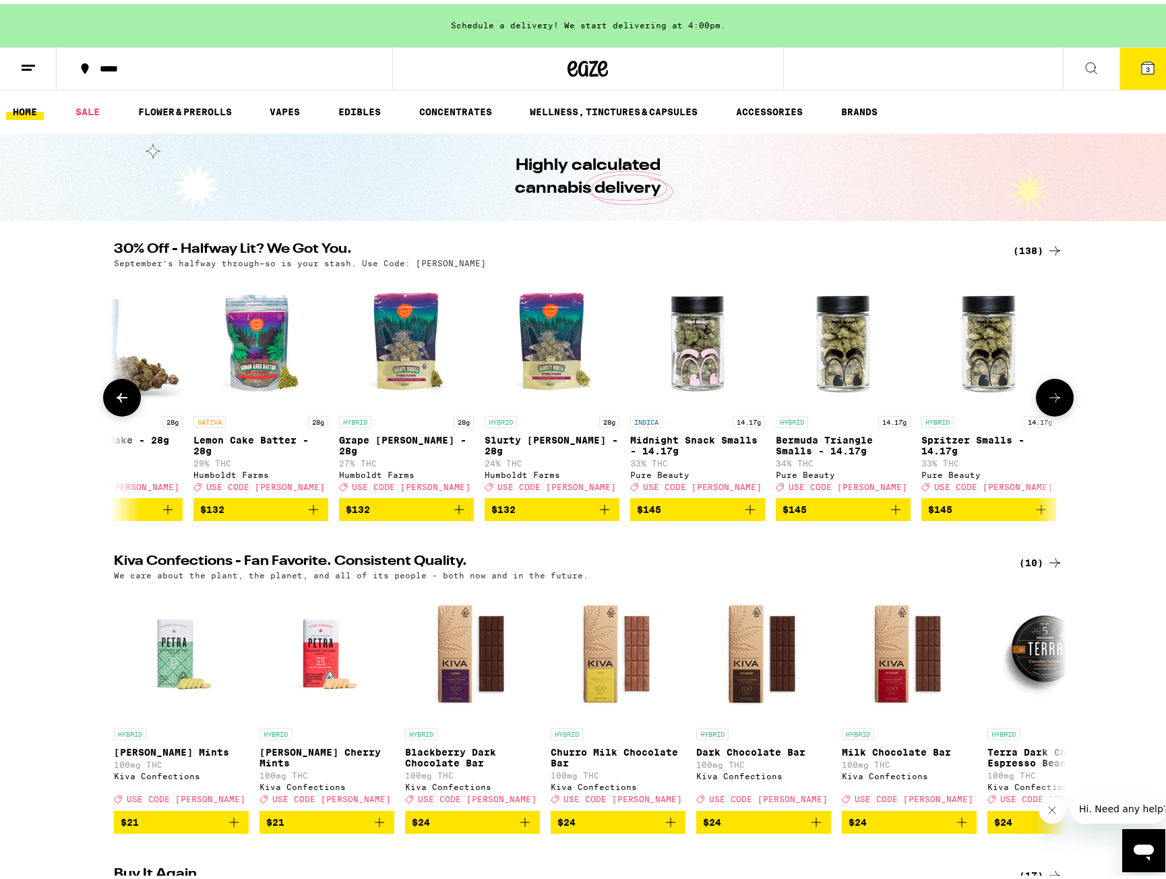
scroll to position [0, 19141]
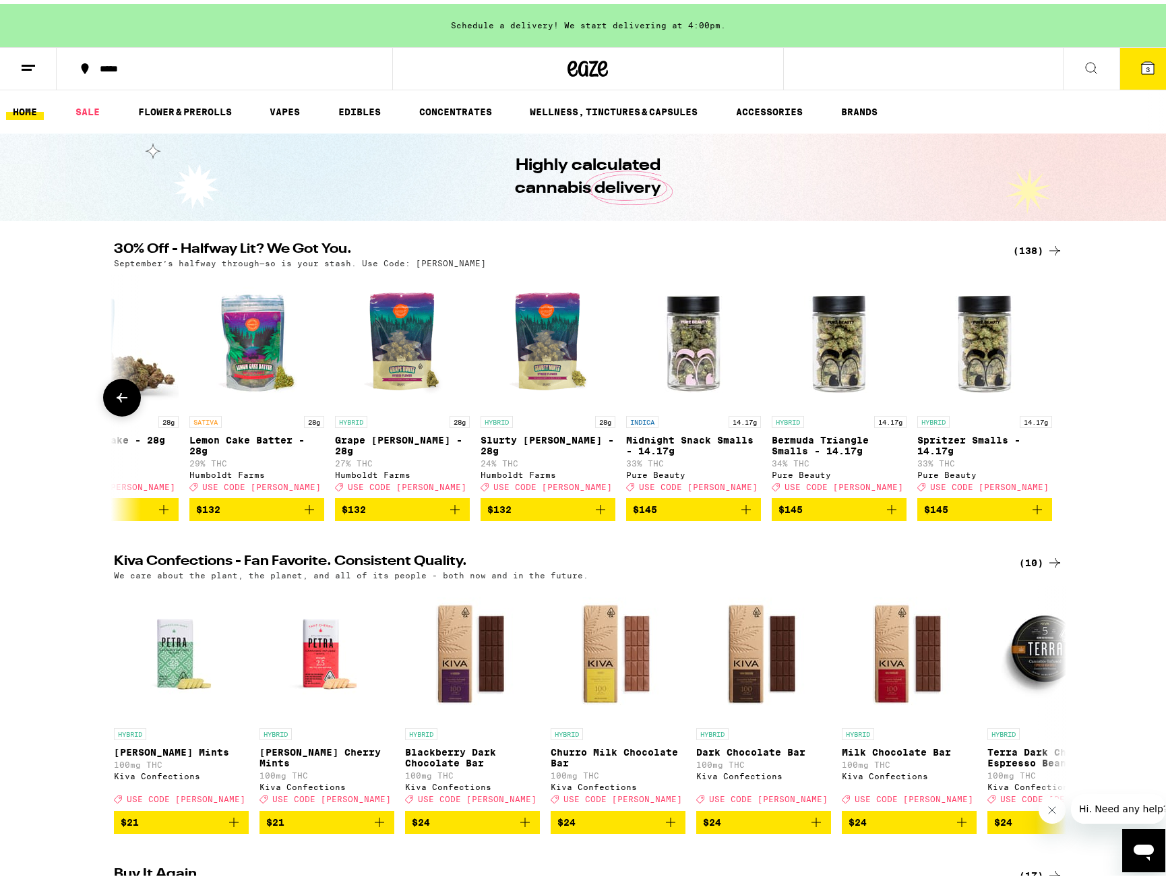
click at [1054, 408] on div at bounding box center [1055, 394] width 38 height 38
click at [1031, 245] on div "(138)" at bounding box center [1038, 247] width 50 height 16
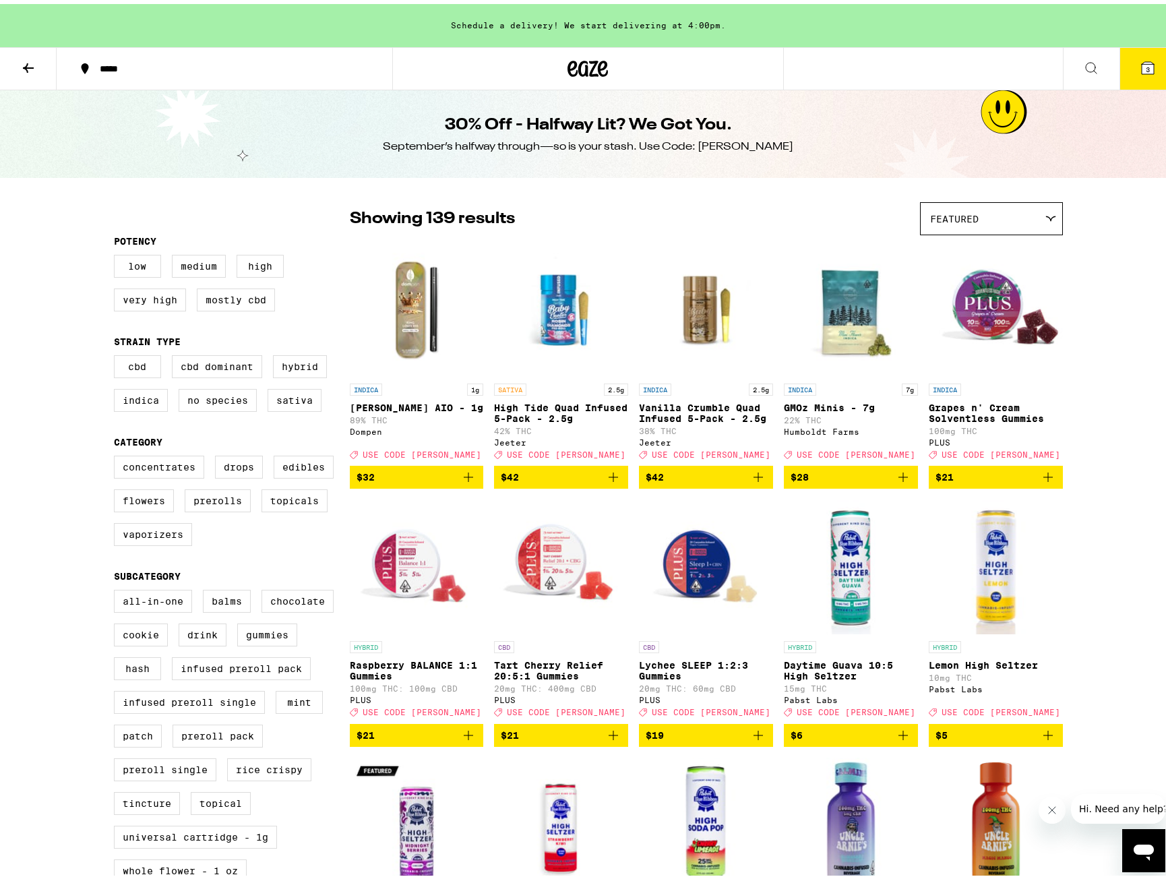
click at [40, 68] on button at bounding box center [28, 65] width 57 height 42
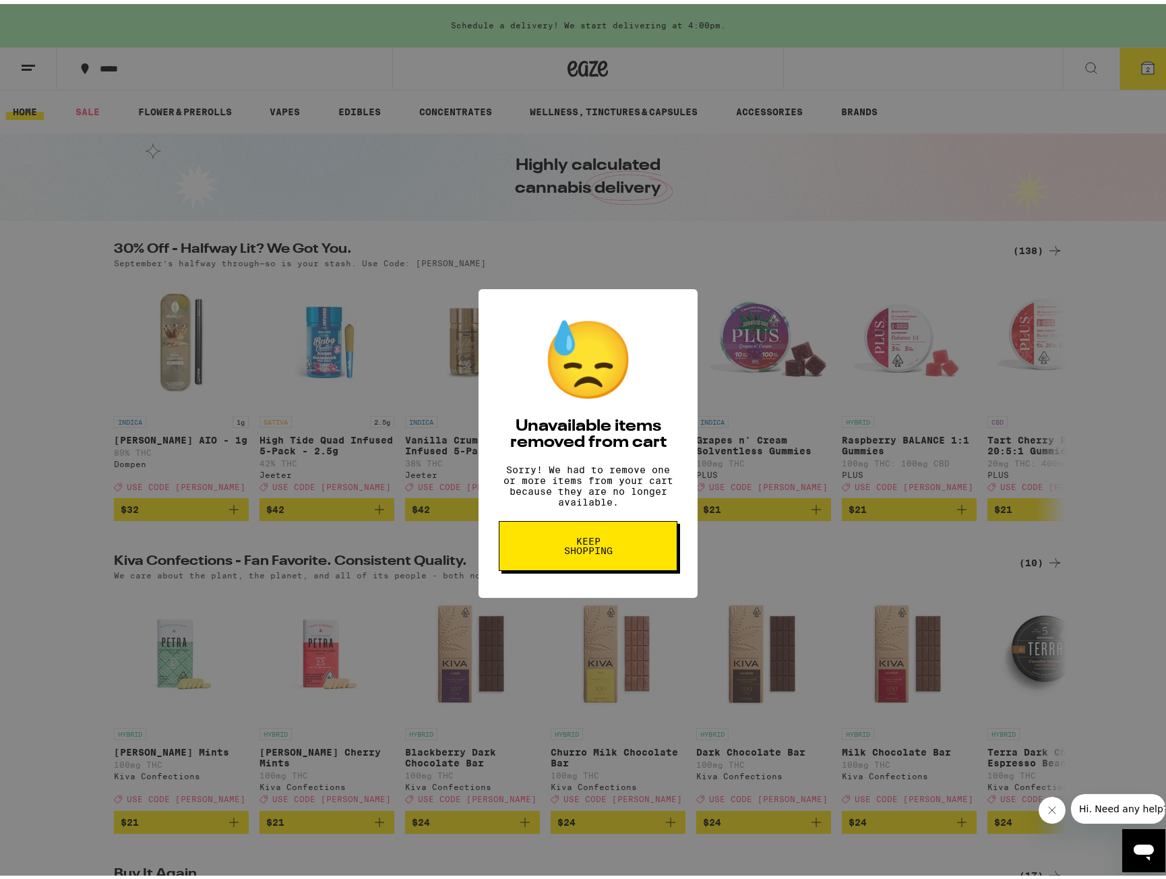
click at [580, 549] on span "Keep Shopping" at bounding box center [587, 541] width 69 height 19
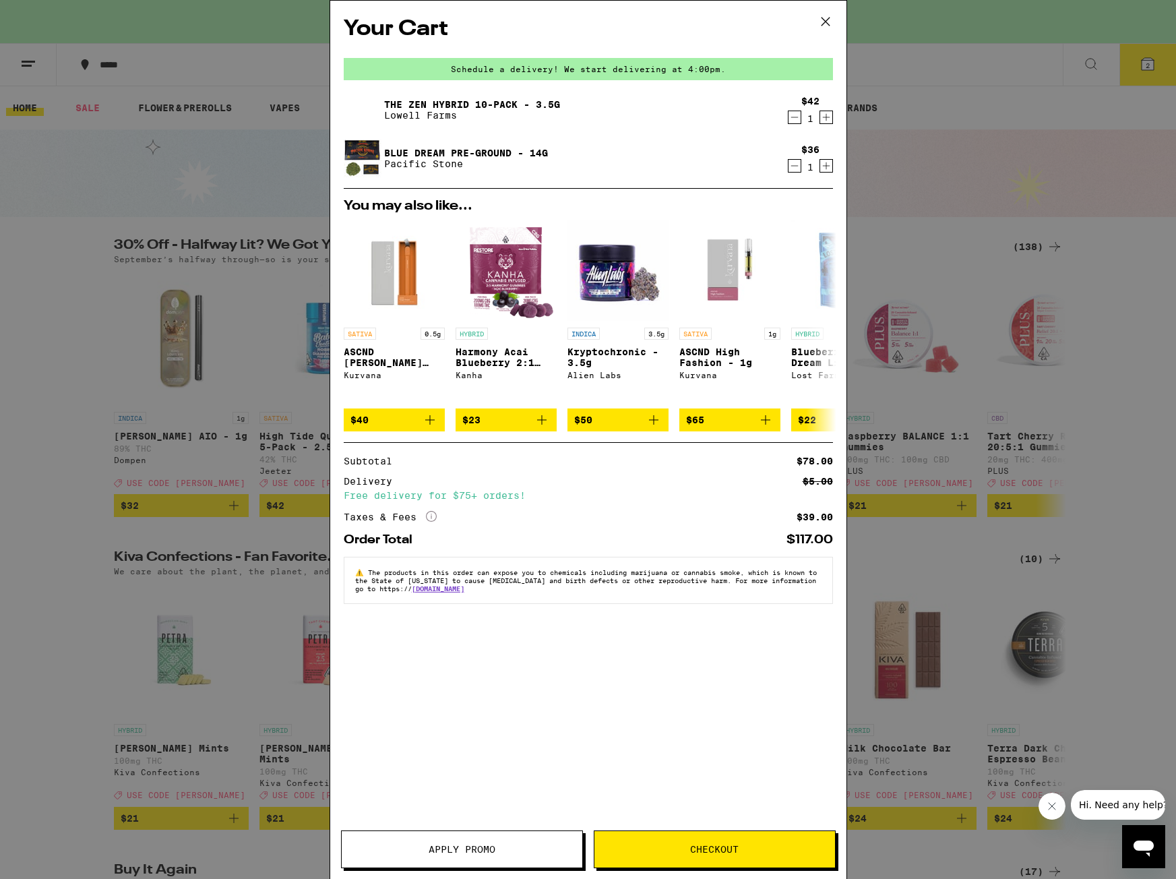
click at [795, 168] on icon "Decrement" at bounding box center [795, 166] width 12 height 16
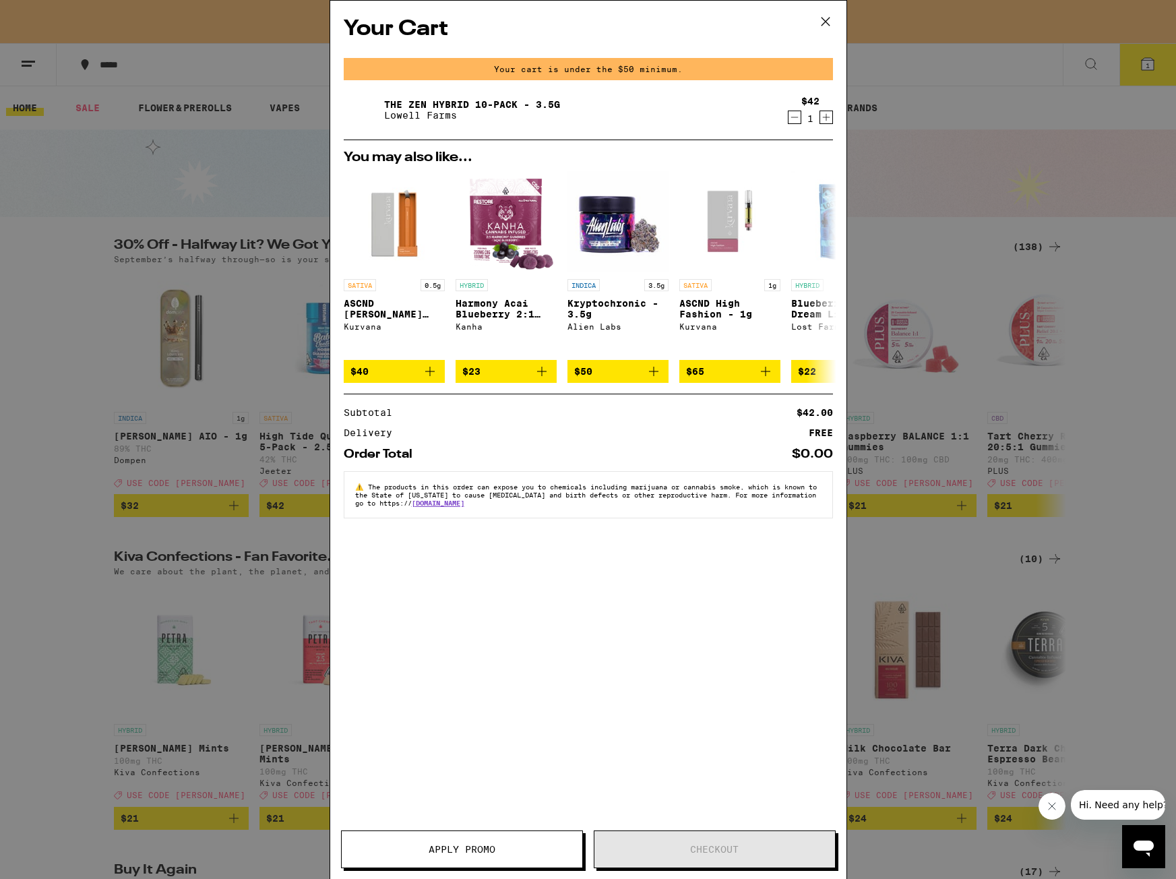
click at [791, 120] on icon "Decrement" at bounding box center [795, 117] width 12 height 16
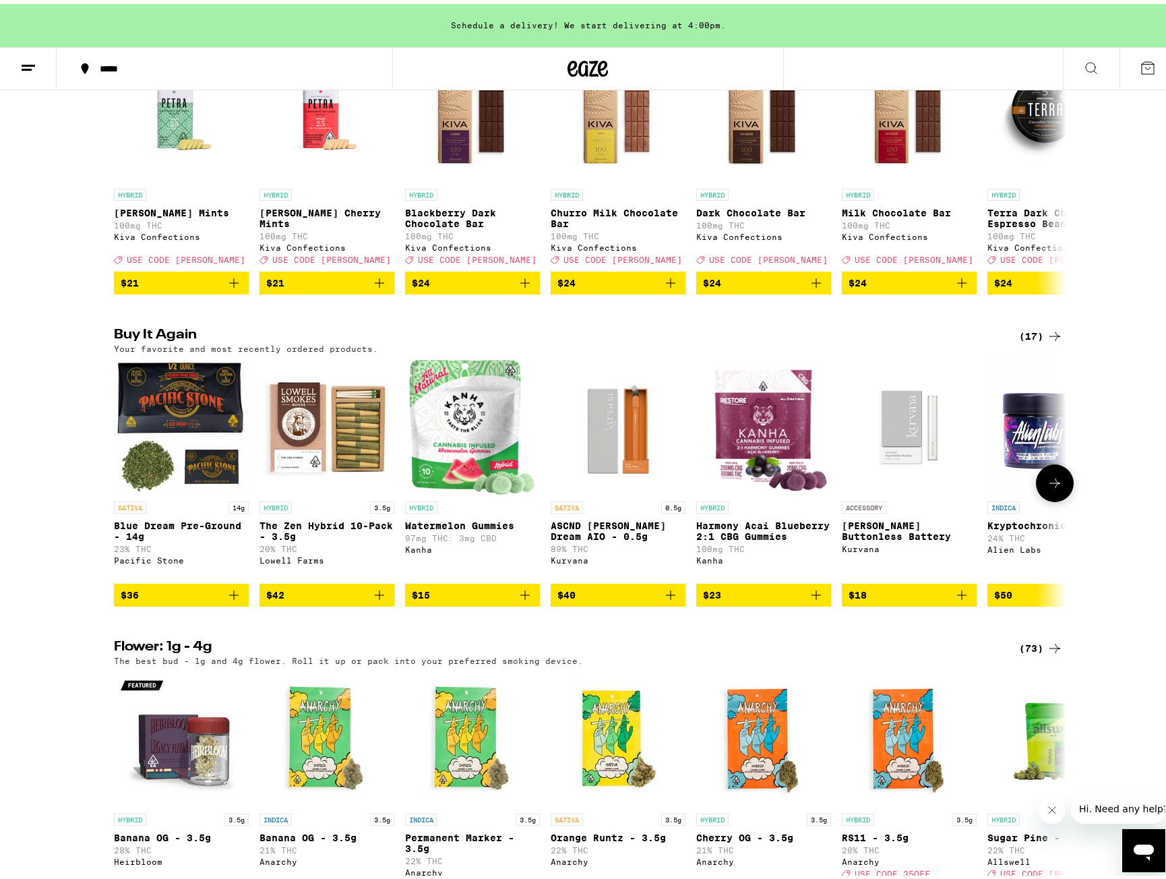
scroll to position [607, 0]
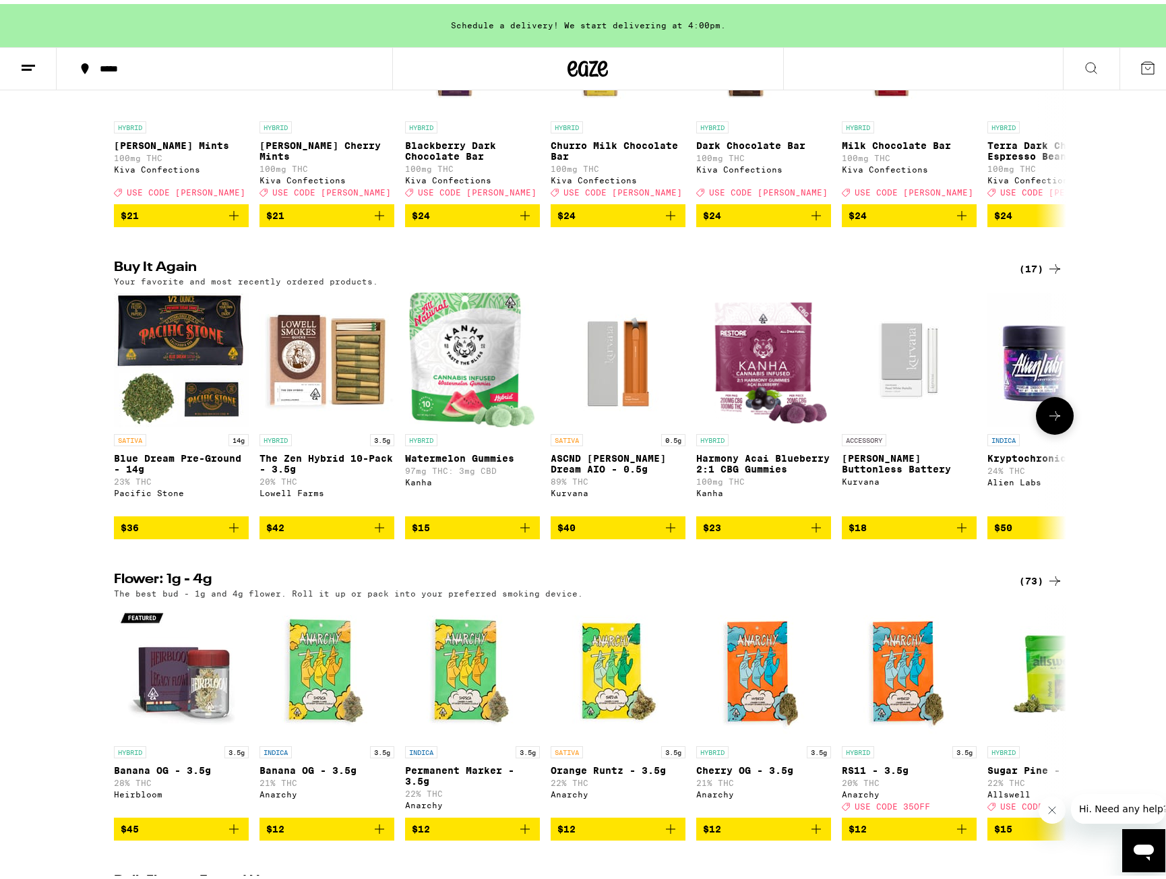
click at [1052, 420] on icon at bounding box center [1055, 412] width 16 height 16
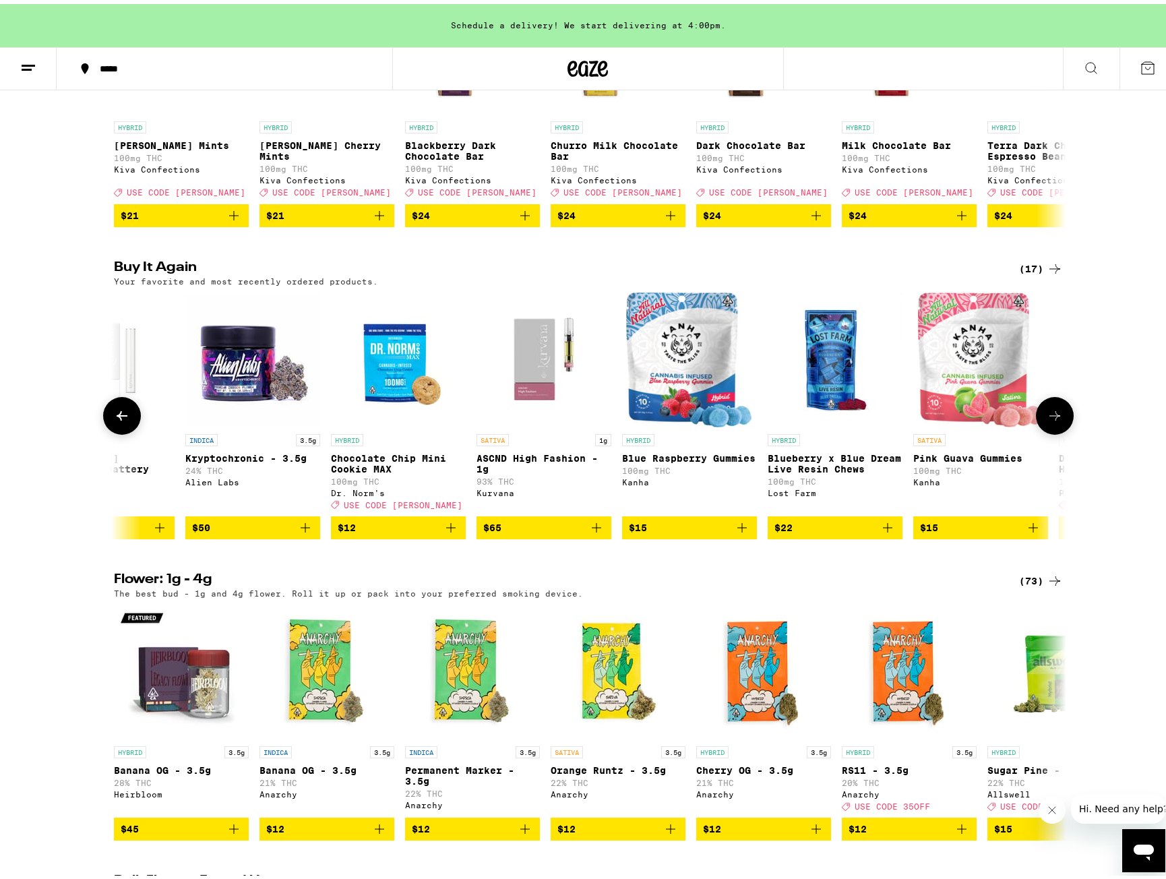
click at [1052, 417] on icon at bounding box center [1054, 411] width 11 height 9
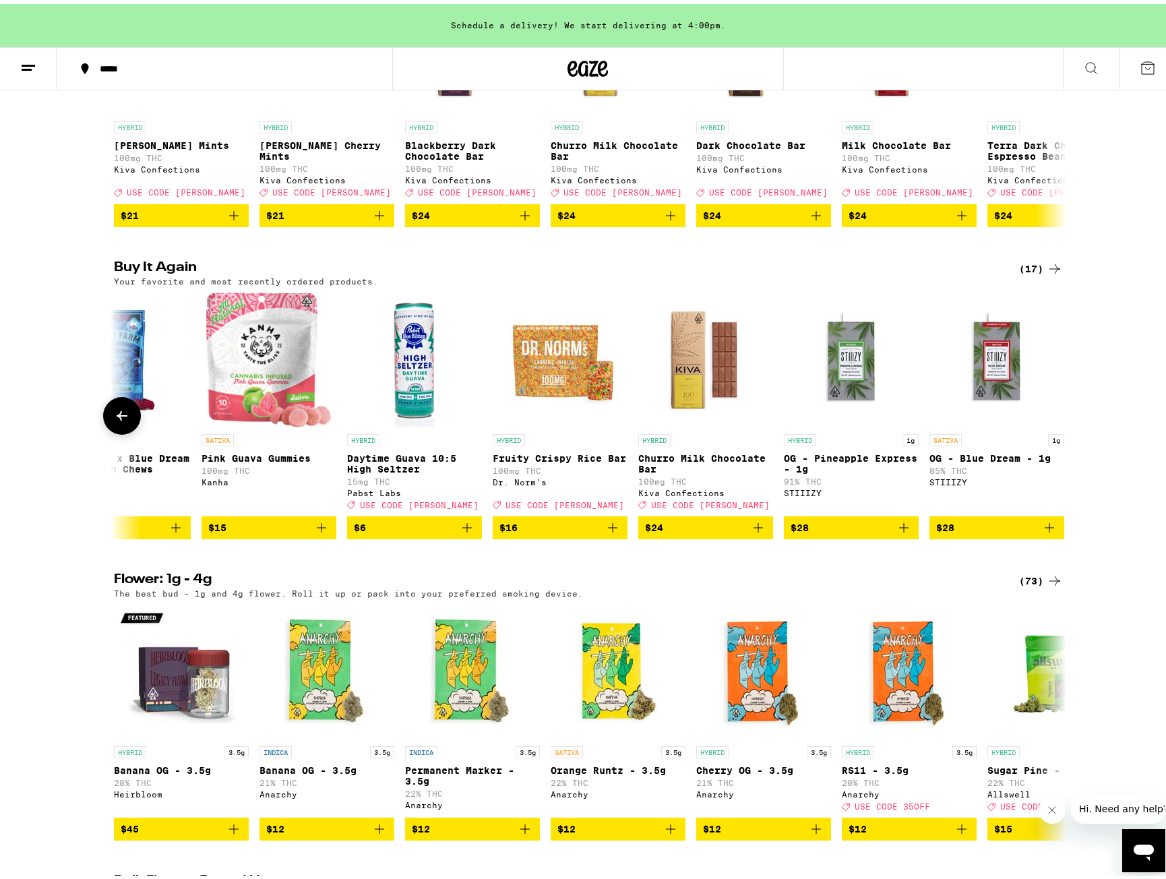
scroll to position [0, 1526]
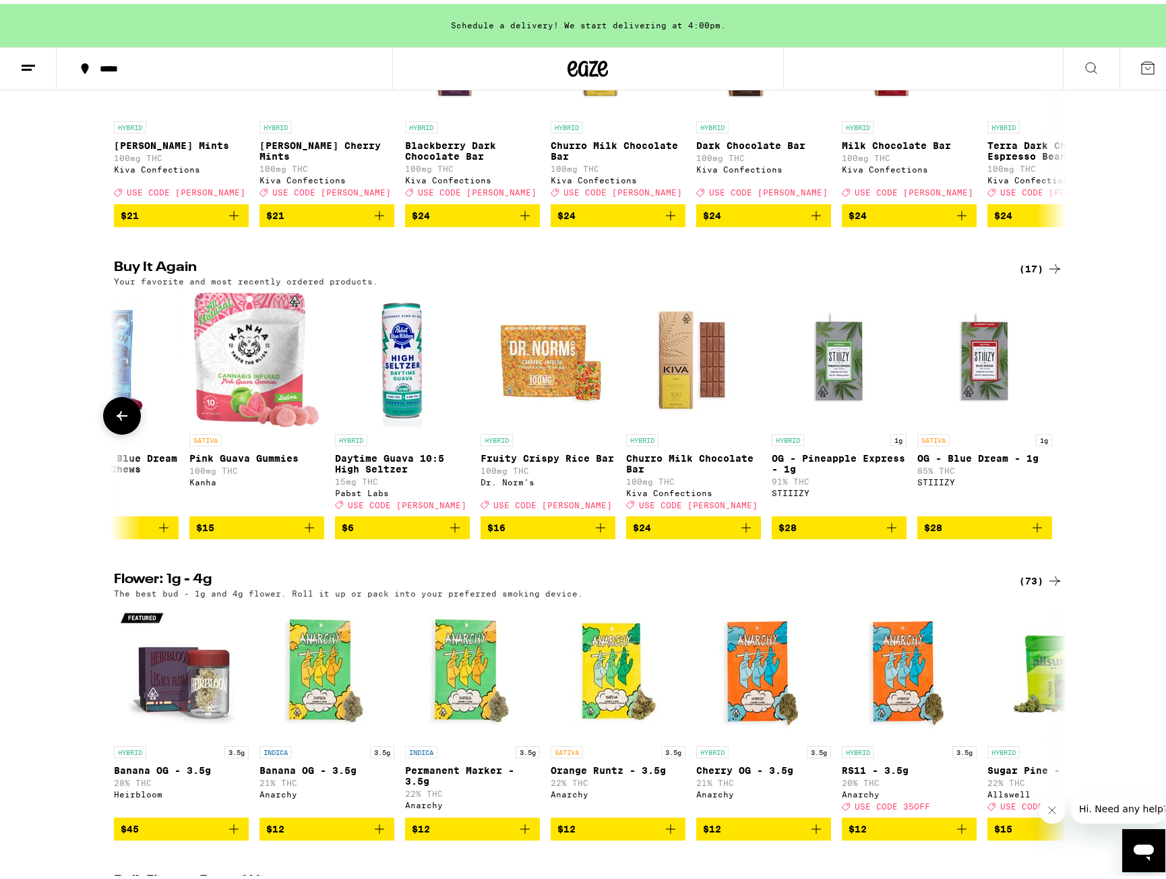
click at [1052, 431] on div at bounding box center [1055, 412] width 38 height 38
click at [114, 420] on icon at bounding box center [122, 412] width 16 height 16
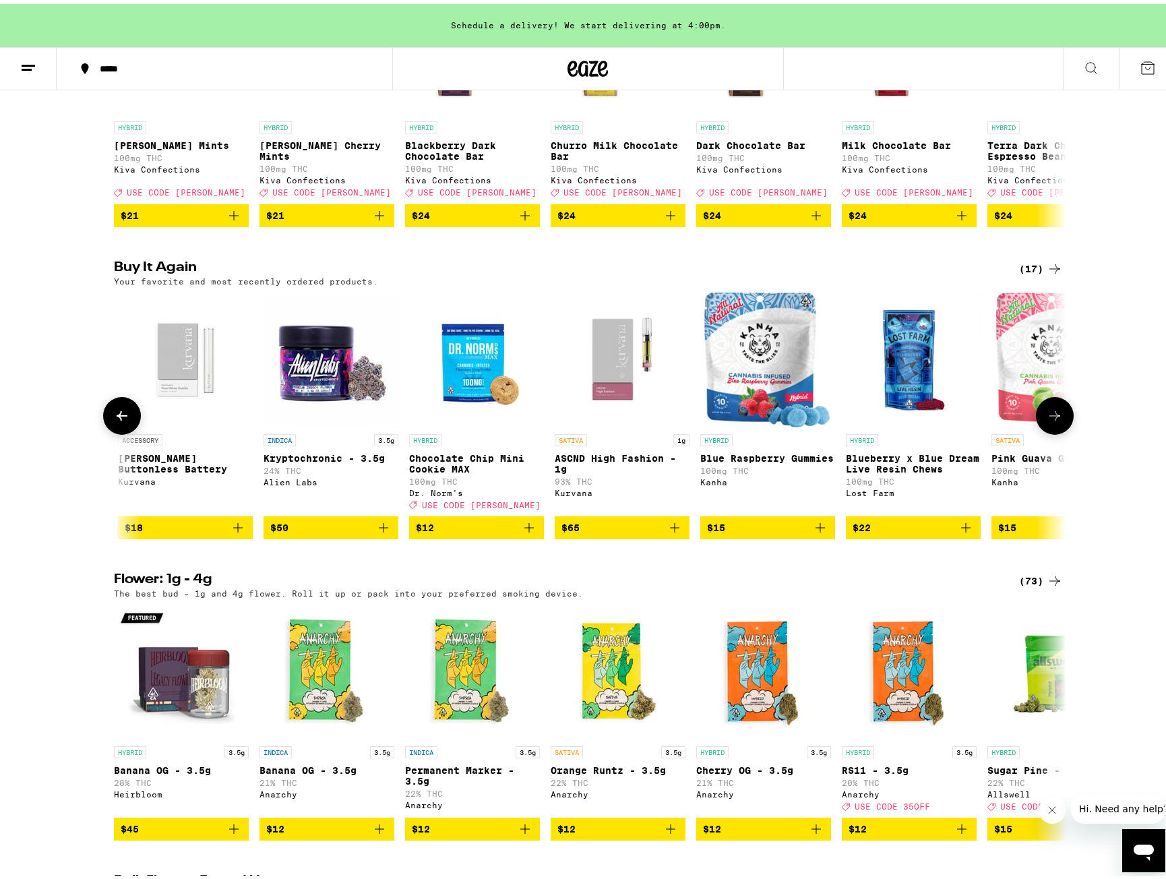
click at [114, 420] on icon at bounding box center [122, 412] width 16 height 16
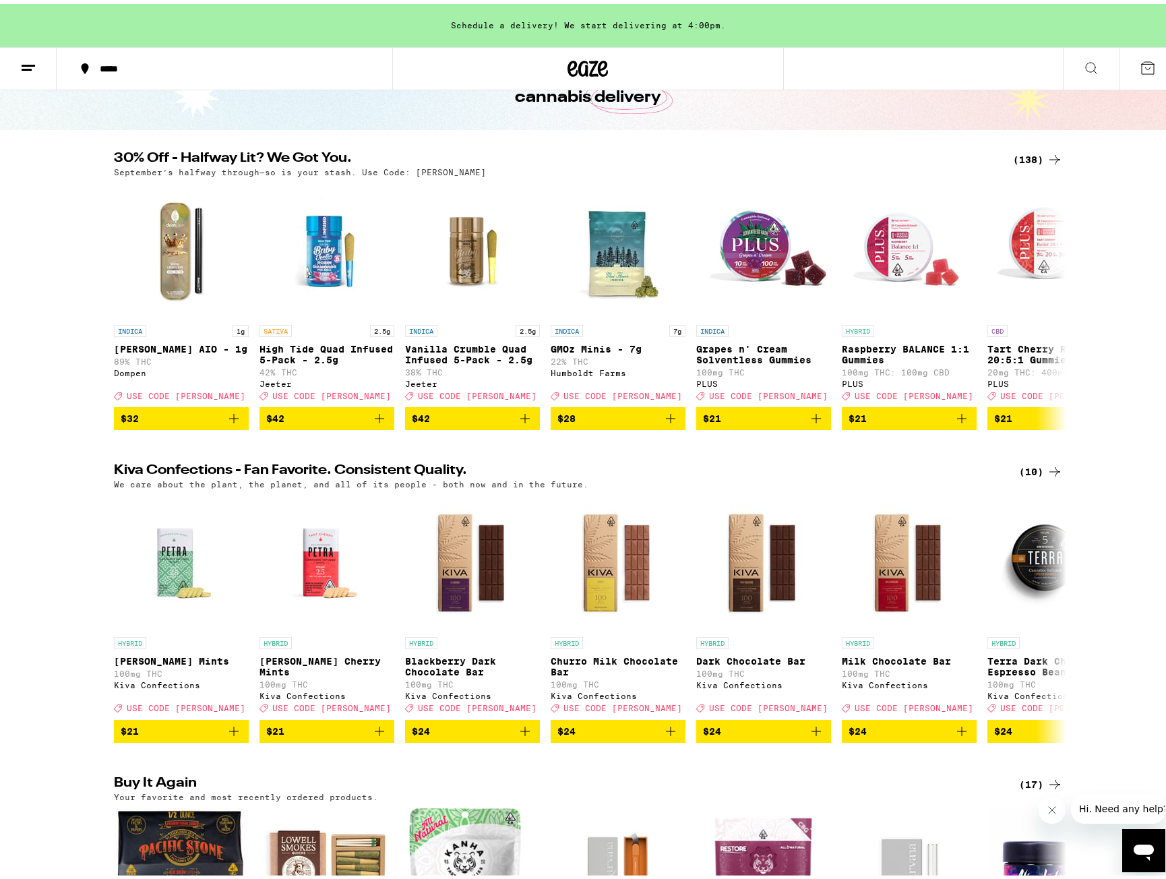
scroll to position [0, 0]
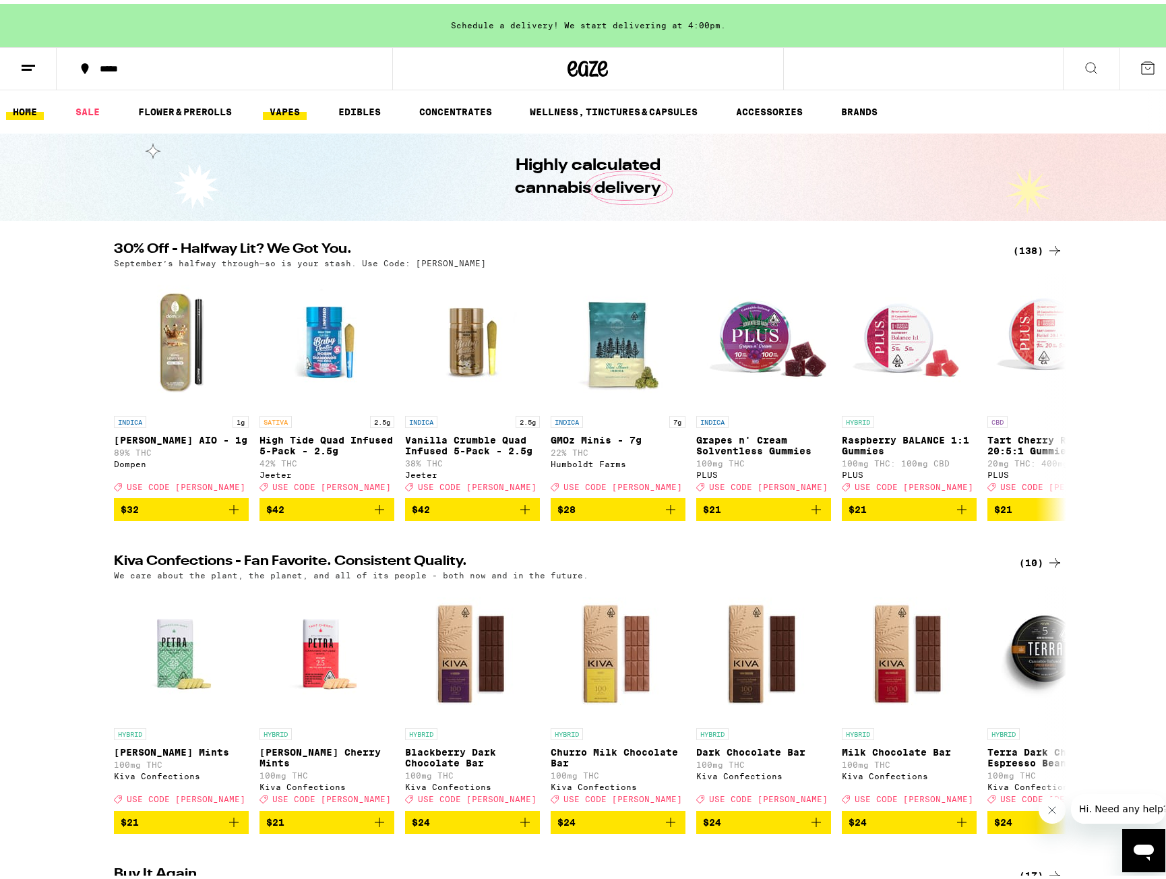
click at [301, 111] on link "VAPES" at bounding box center [285, 108] width 44 height 16
click at [32, 110] on link "HOME" at bounding box center [25, 108] width 38 height 16
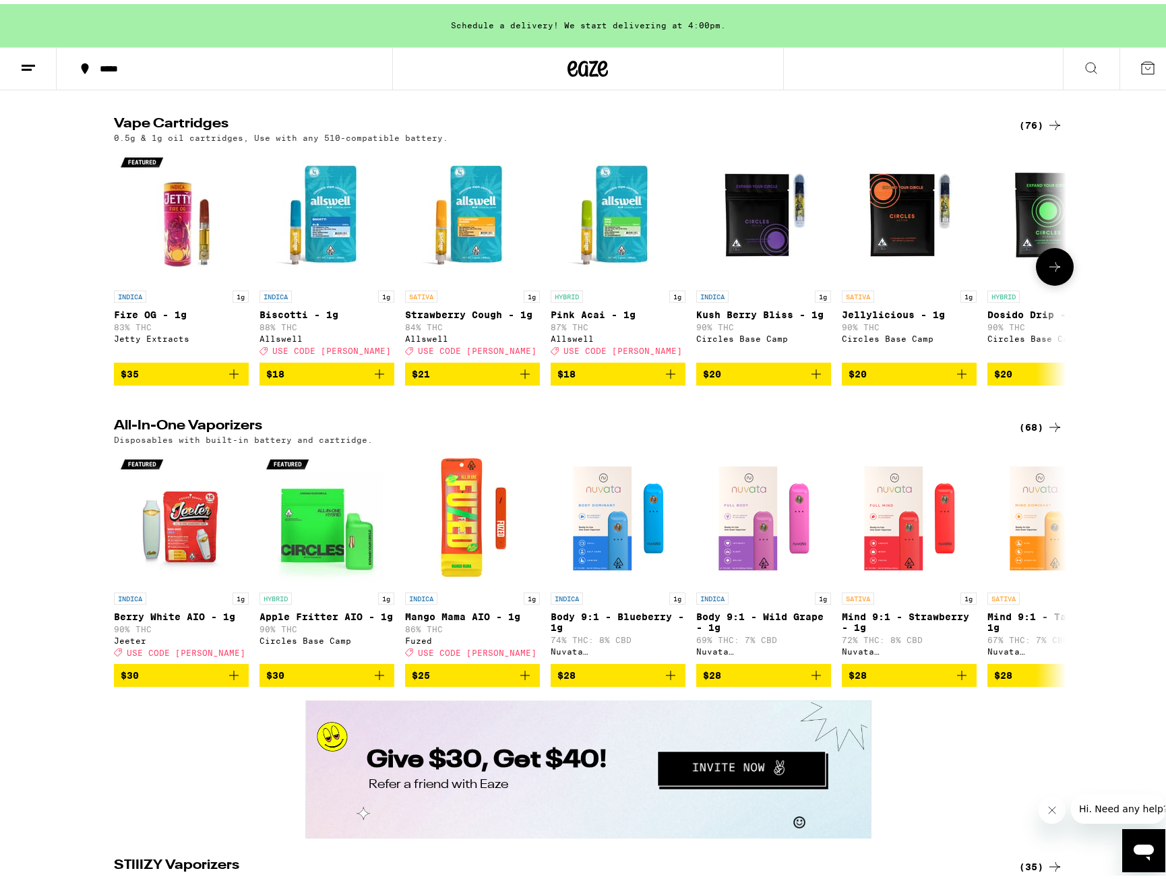
scroll to position [1685, 0]
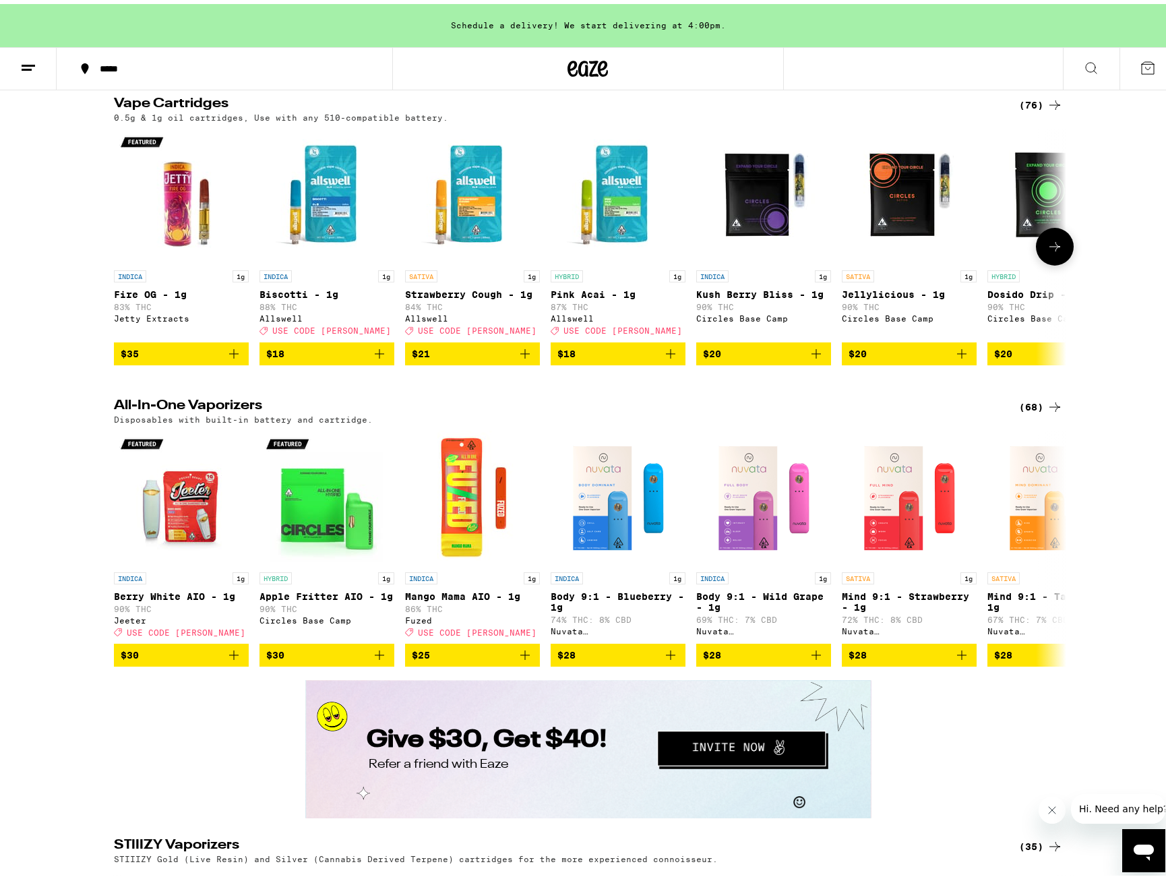
click at [1052, 251] on icon at bounding box center [1055, 243] width 16 height 16
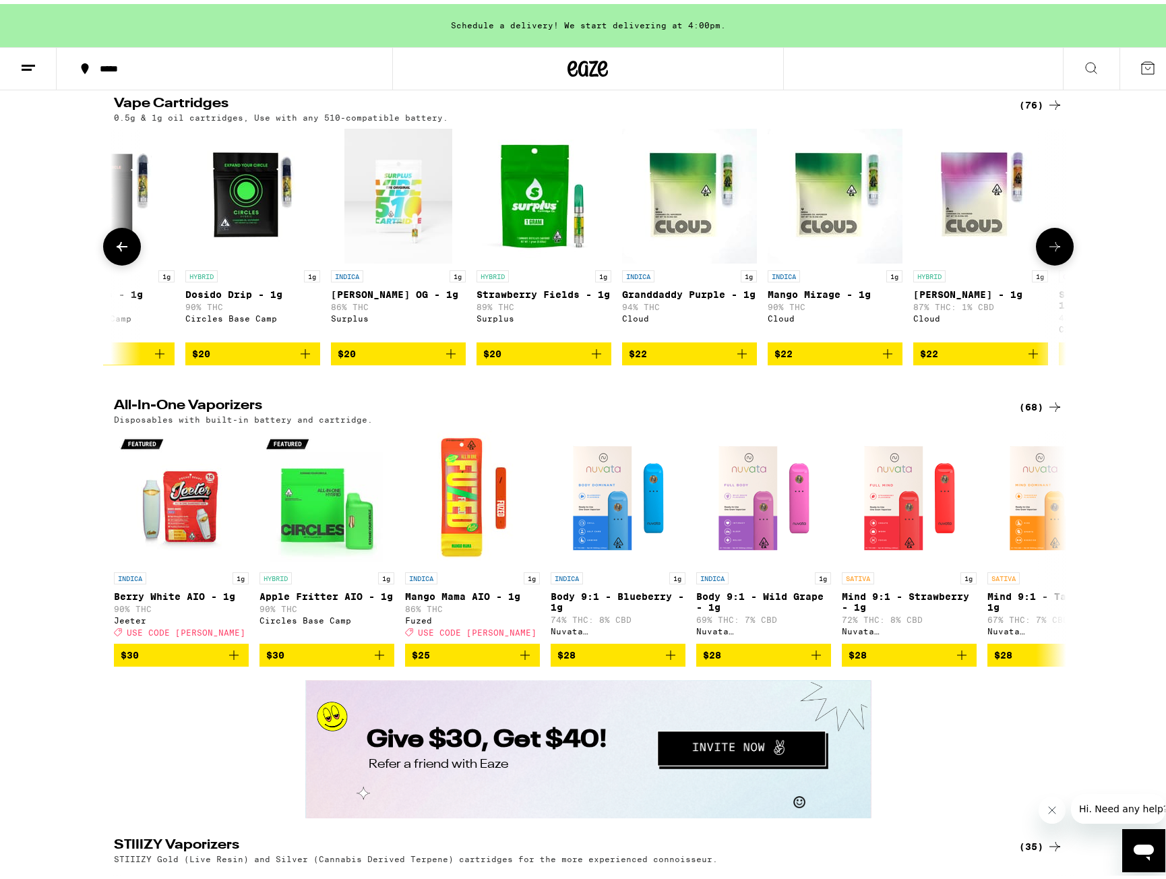
click at [1052, 251] on icon at bounding box center [1055, 243] width 16 height 16
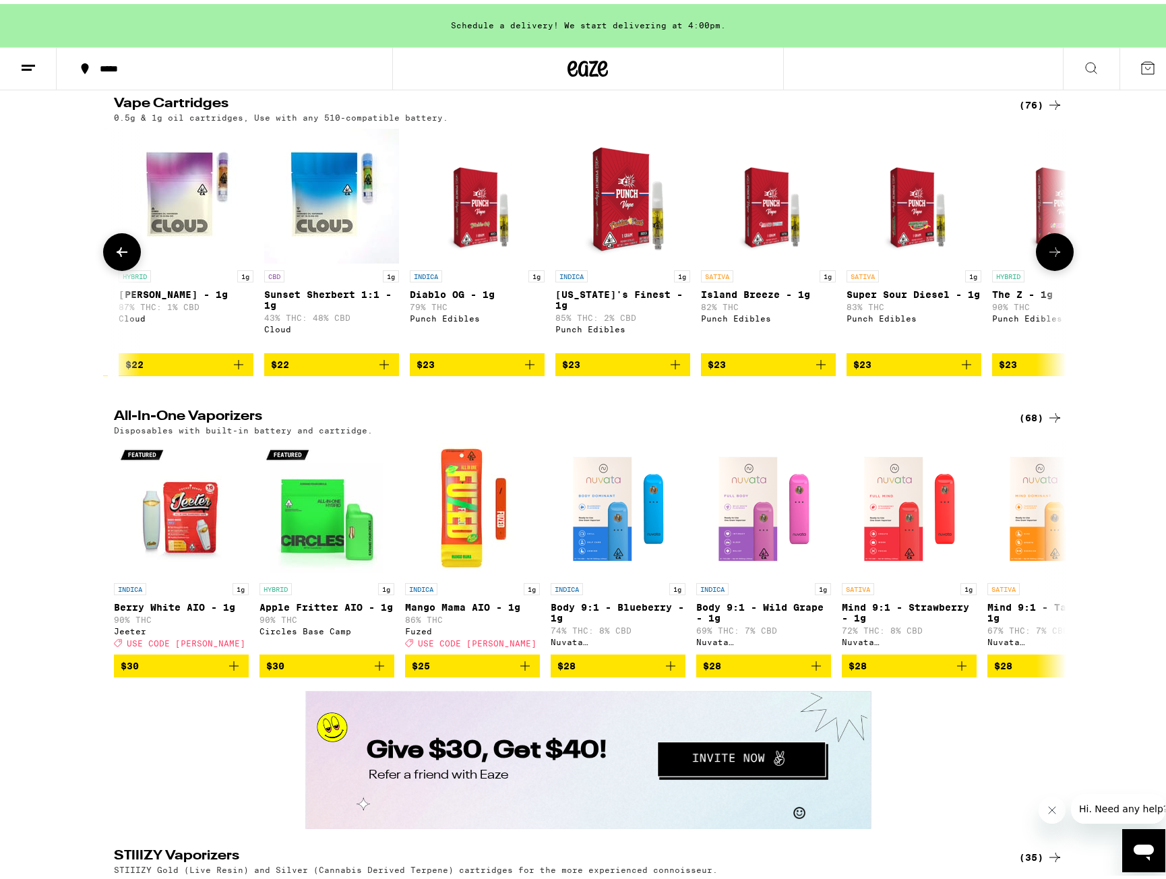
click at [1052, 256] on icon at bounding box center [1055, 248] width 16 height 16
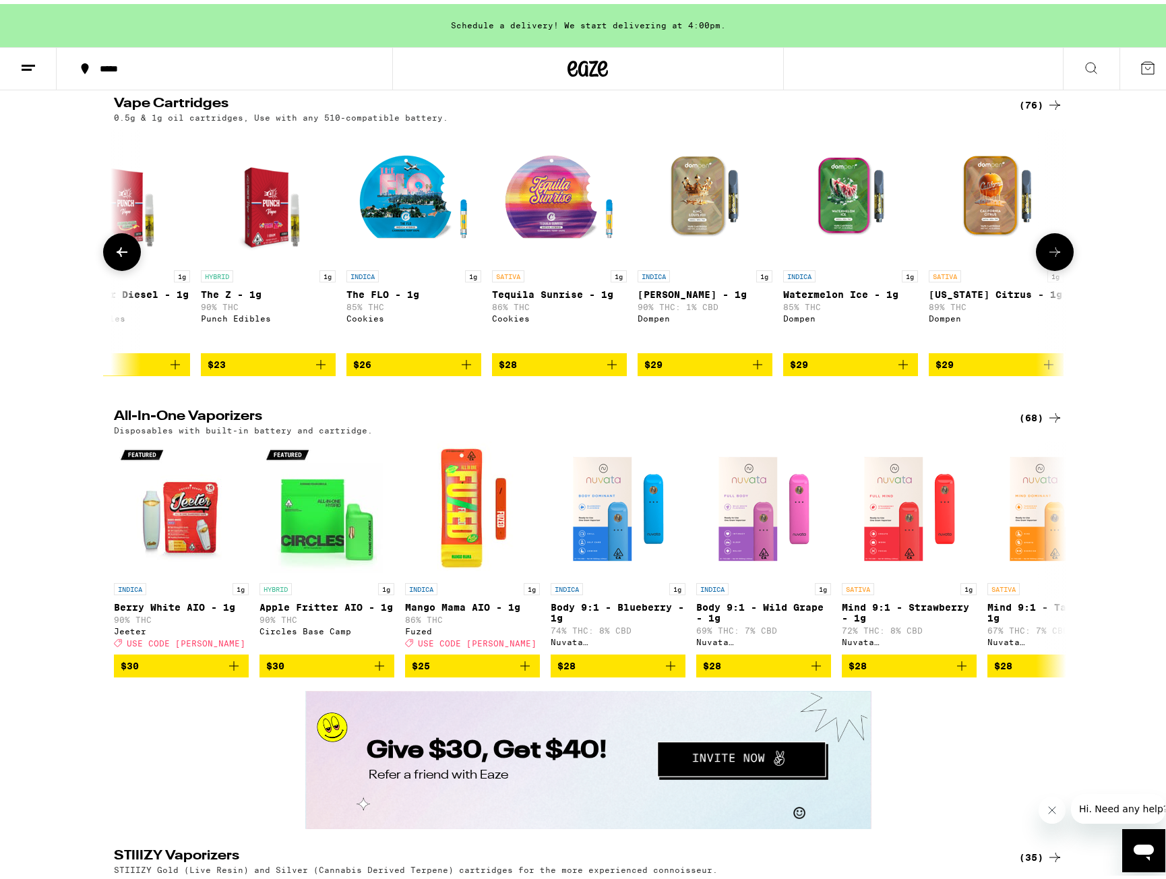
click at [1052, 256] on icon at bounding box center [1055, 248] width 16 height 16
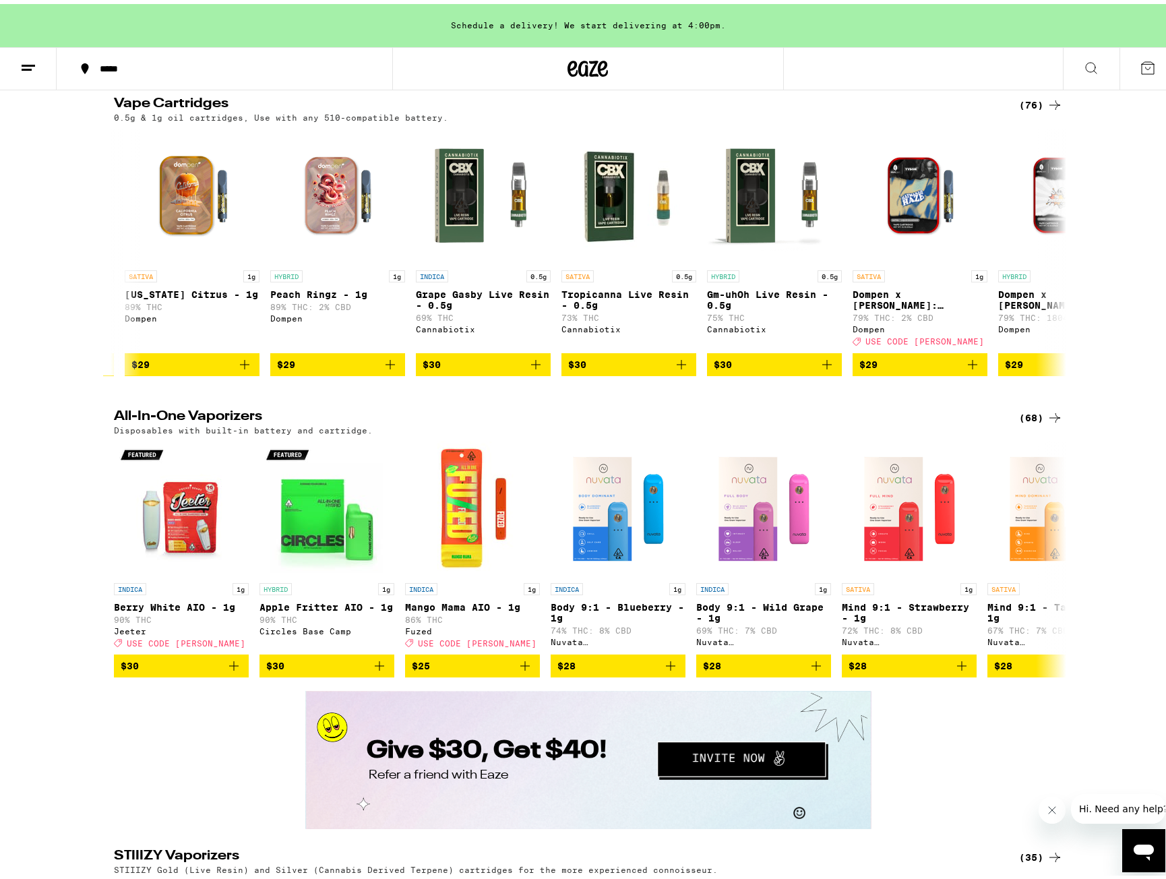
scroll to position [0, 3193]
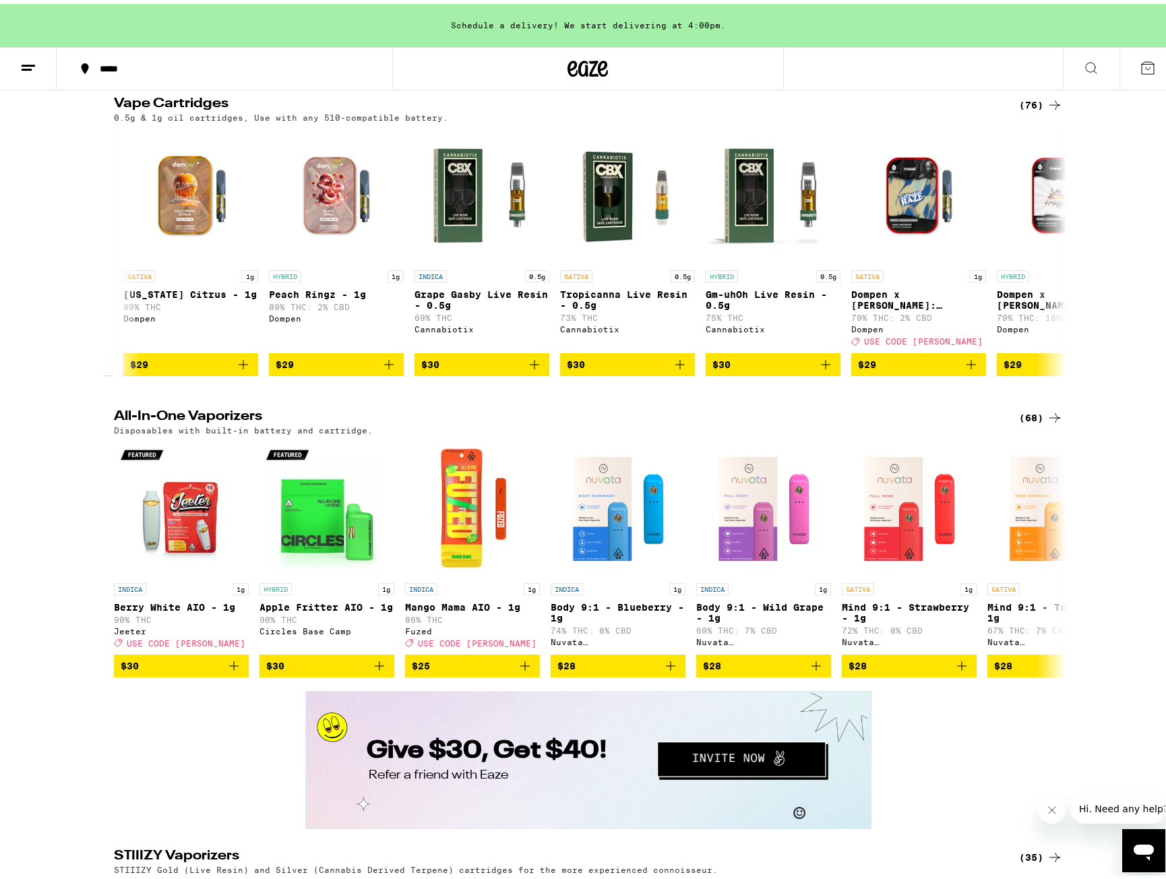
click at [1031, 109] on div "(76)" at bounding box center [1041, 101] width 44 height 16
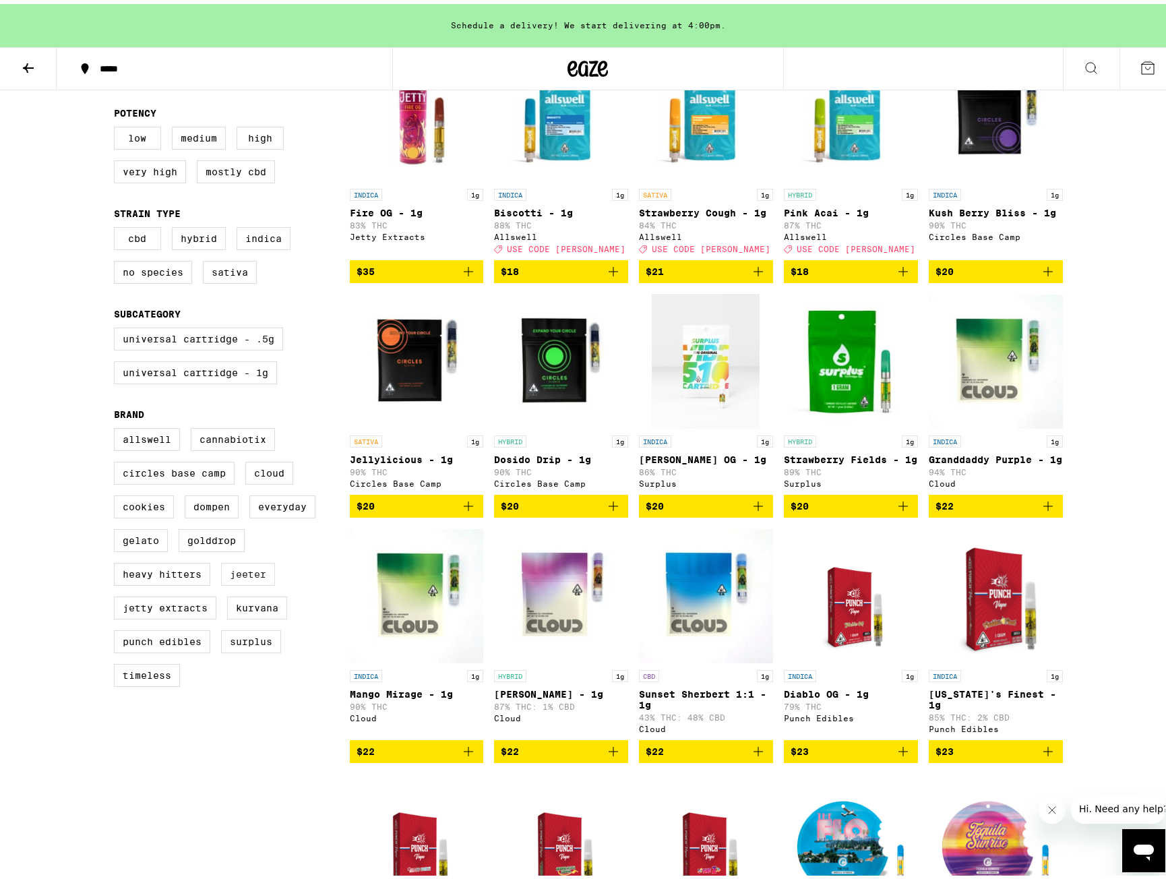
scroll to position [202, 0]
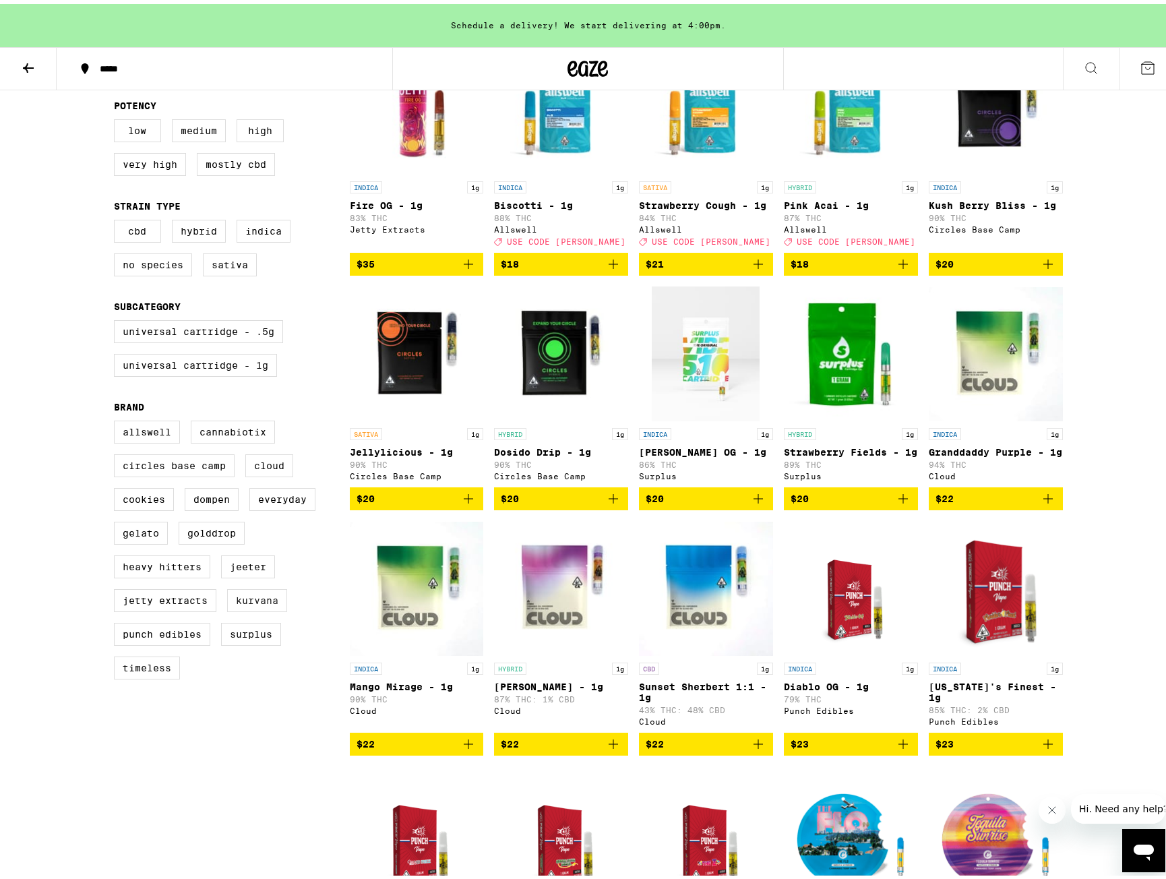
click at [258, 608] on label "Kurvana" at bounding box center [257, 596] width 60 height 23
click at [117, 419] on input "Kurvana" at bounding box center [117, 419] width 1 height 1
checkbox input "true"
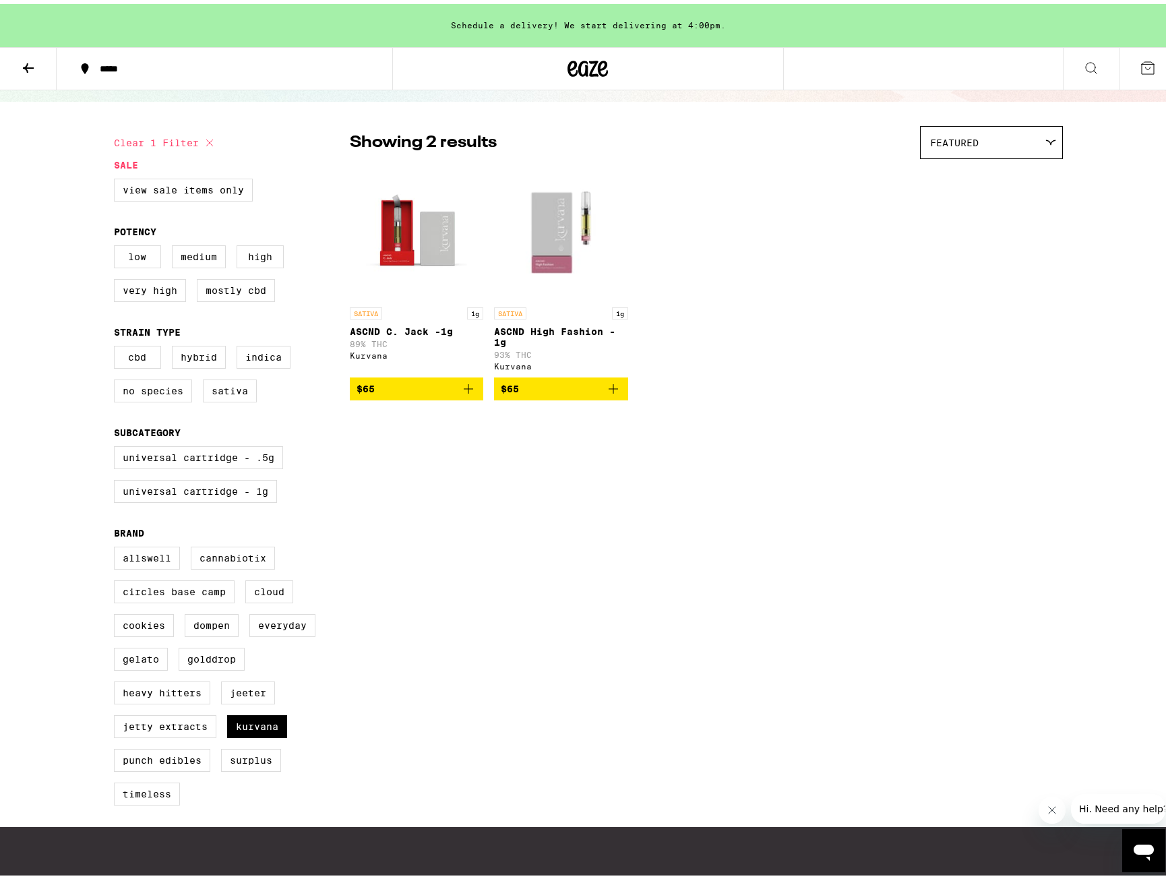
scroll to position [67, 0]
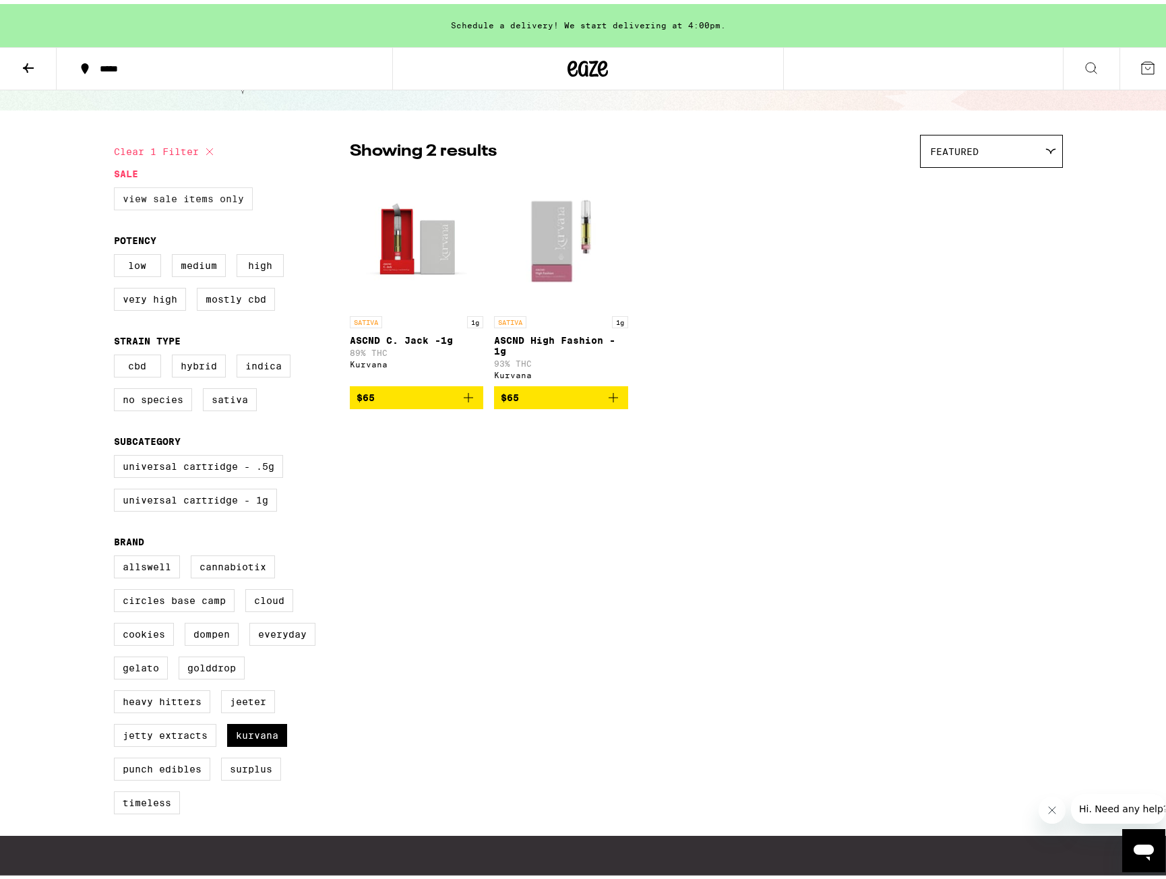
click at [197, 197] on label "View Sale Items Only" at bounding box center [183, 194] width 139 height 23
click at [117, 186] on input "View Sale Items Only" at bounding box center [117, 185] width 1 height 1
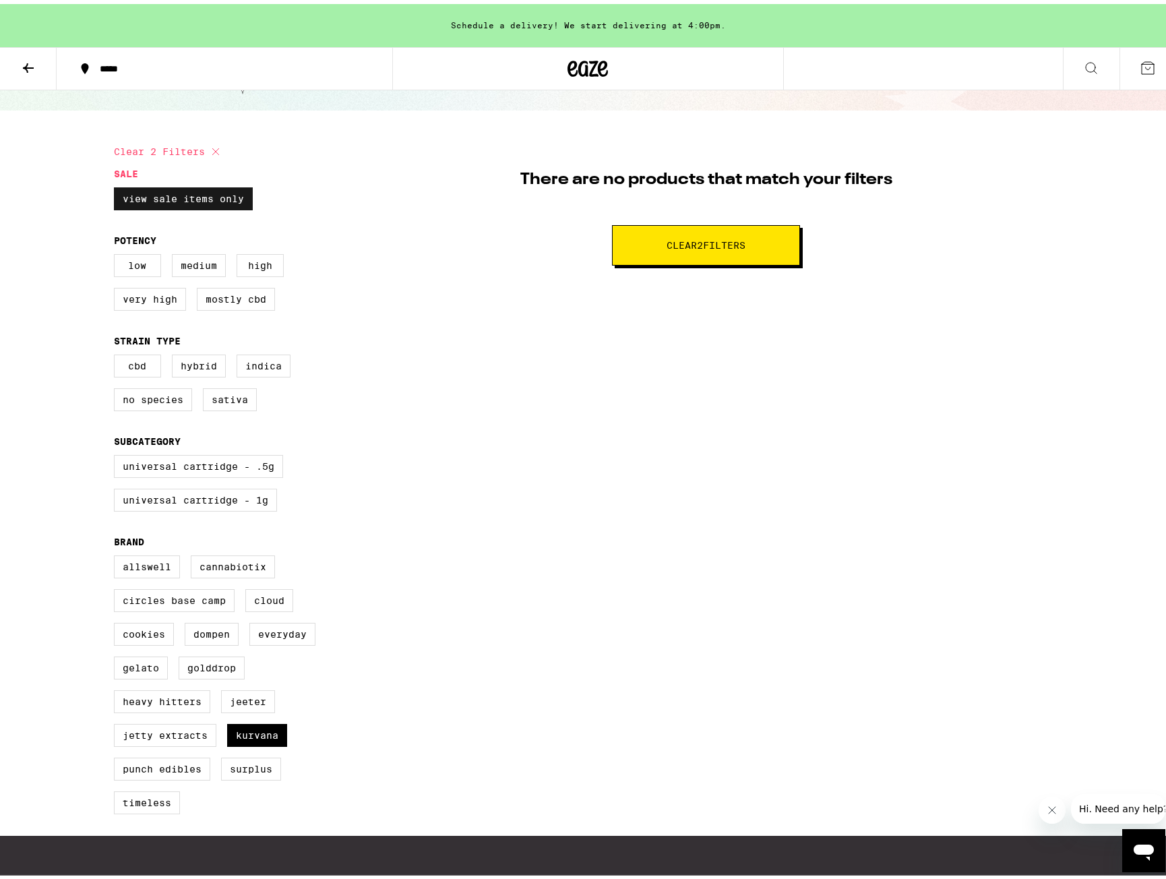
click at [196, 200] on label "View Sale Items Only" at bounding box center [183, 194] width 139 height 23
click at [117, 186] on input "View Sale Items Only" at bounding box center [117, 185] width 1 height 1
checkbox input "false"
